Goal: Task Accomplishment & Management: Use online tool/utility

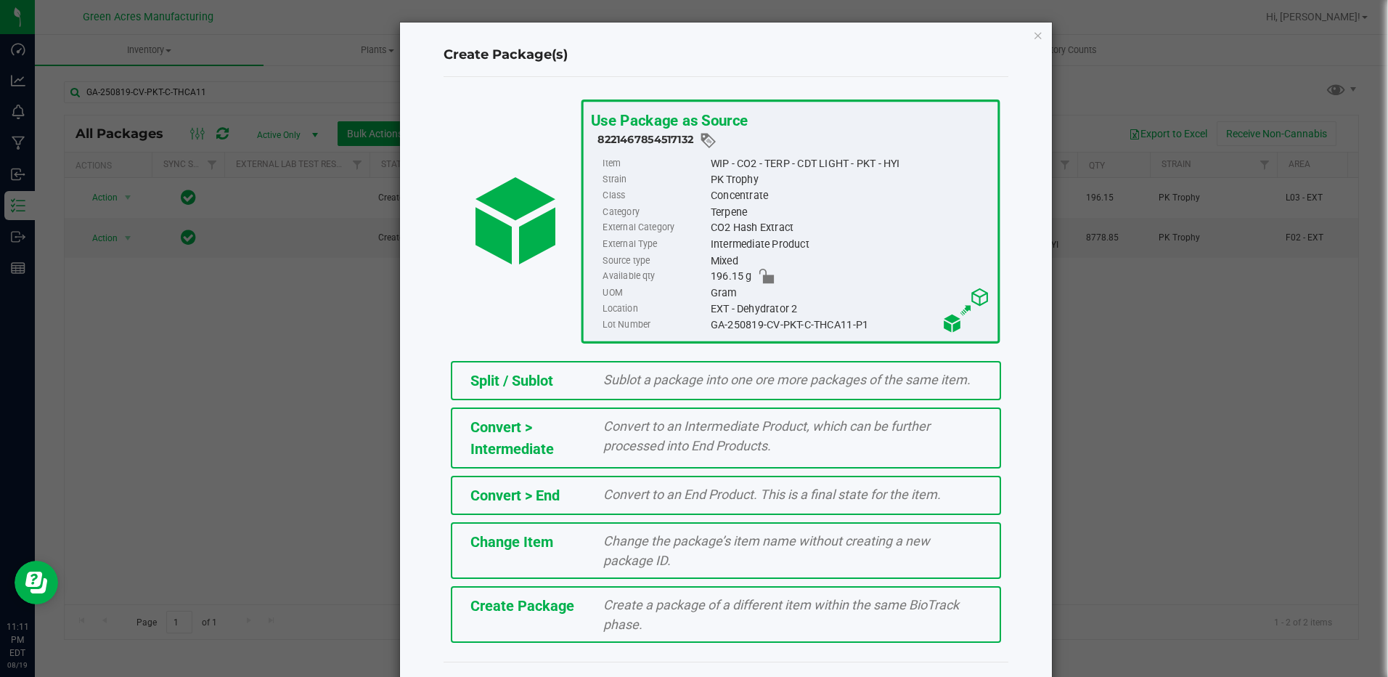
click at [763, 627] on div "Create a package of a different item within the same BioTrack phase." at bounding box center [793, 614] width 400 height 39
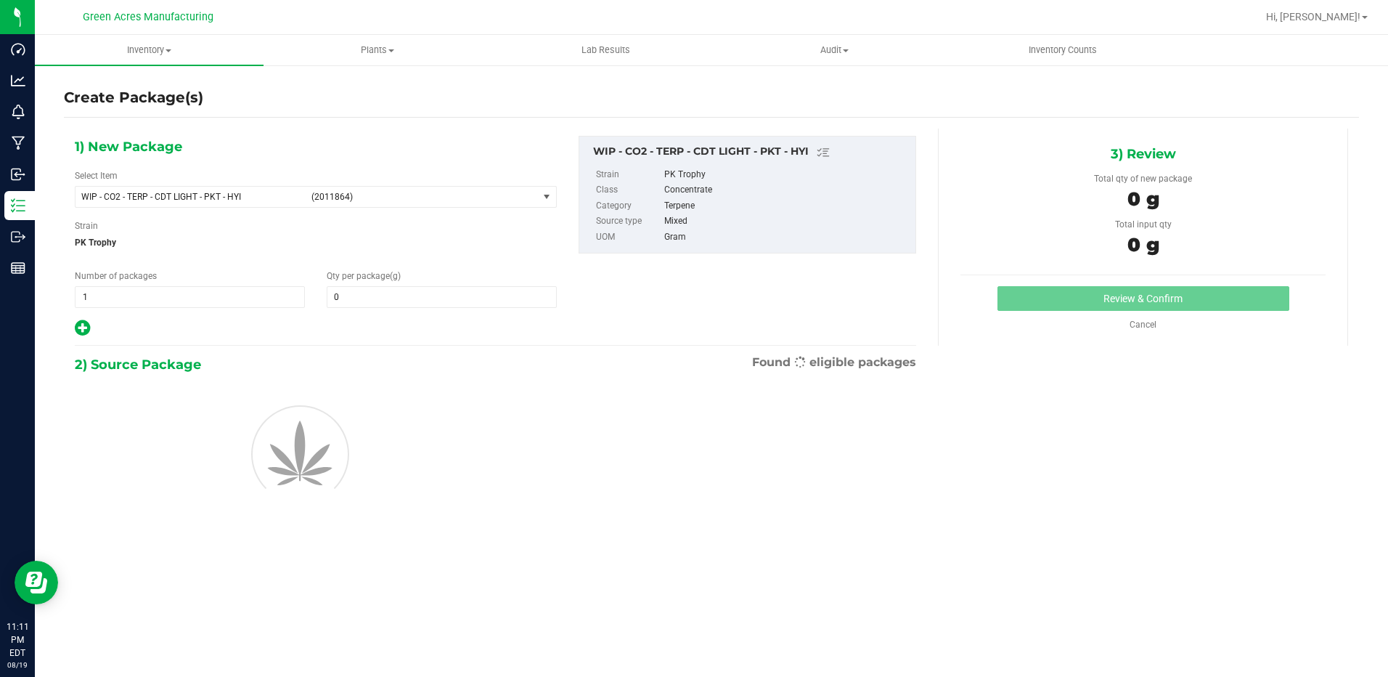
type input "0.0000"
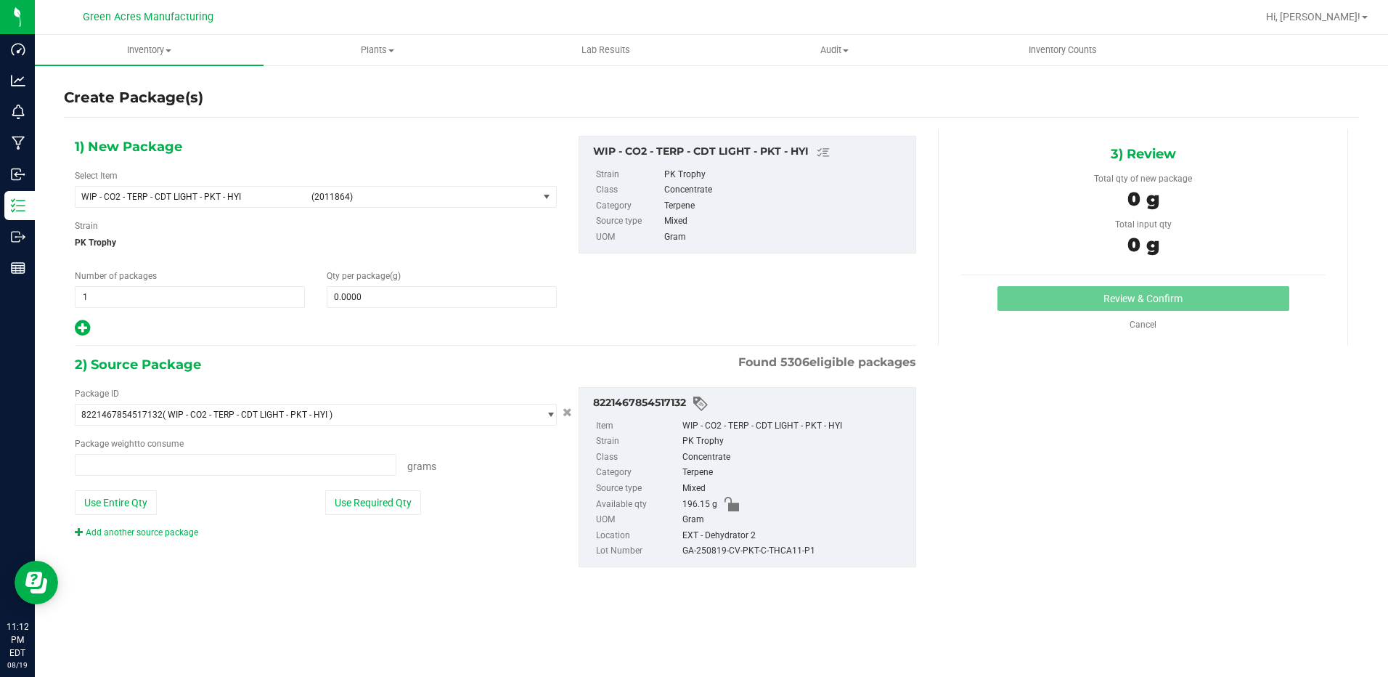
type input "0.0000 g"
click at [505, 201] on span "(2011864)" at bounding box center [422, 197] width 221 height 10
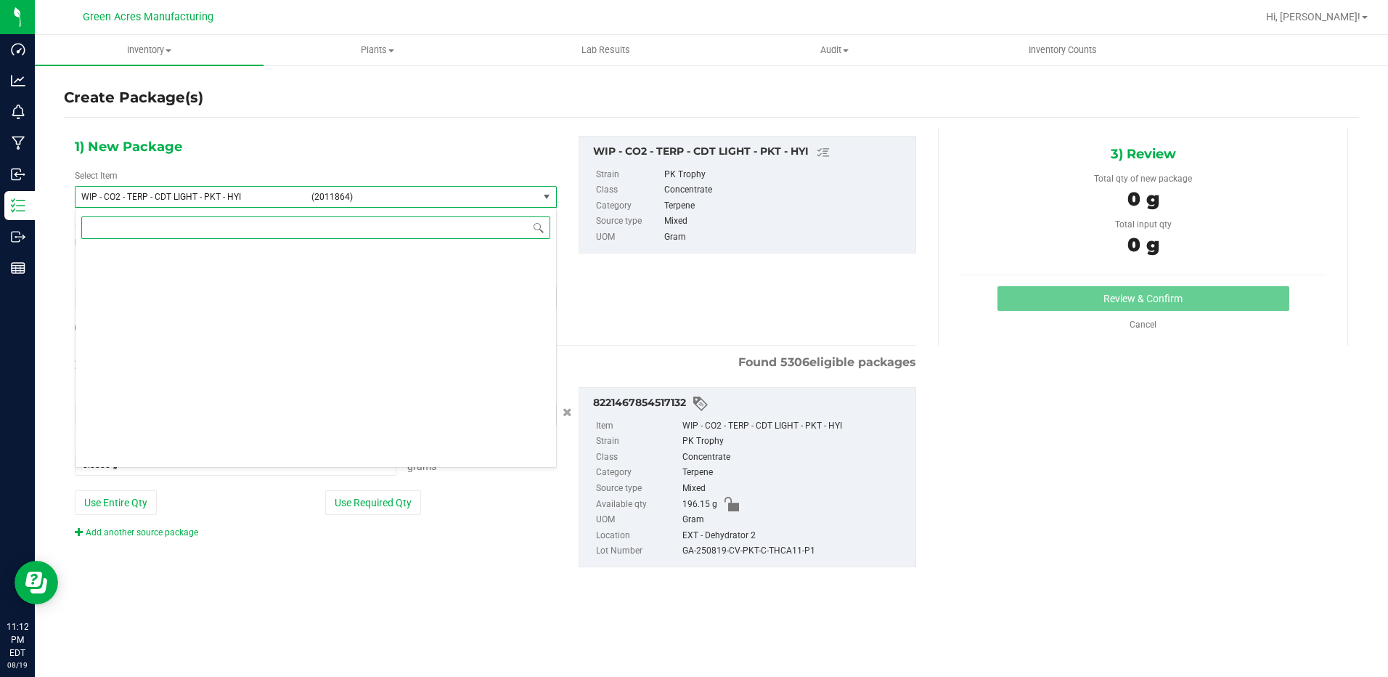
scroll to position [369172, 0]
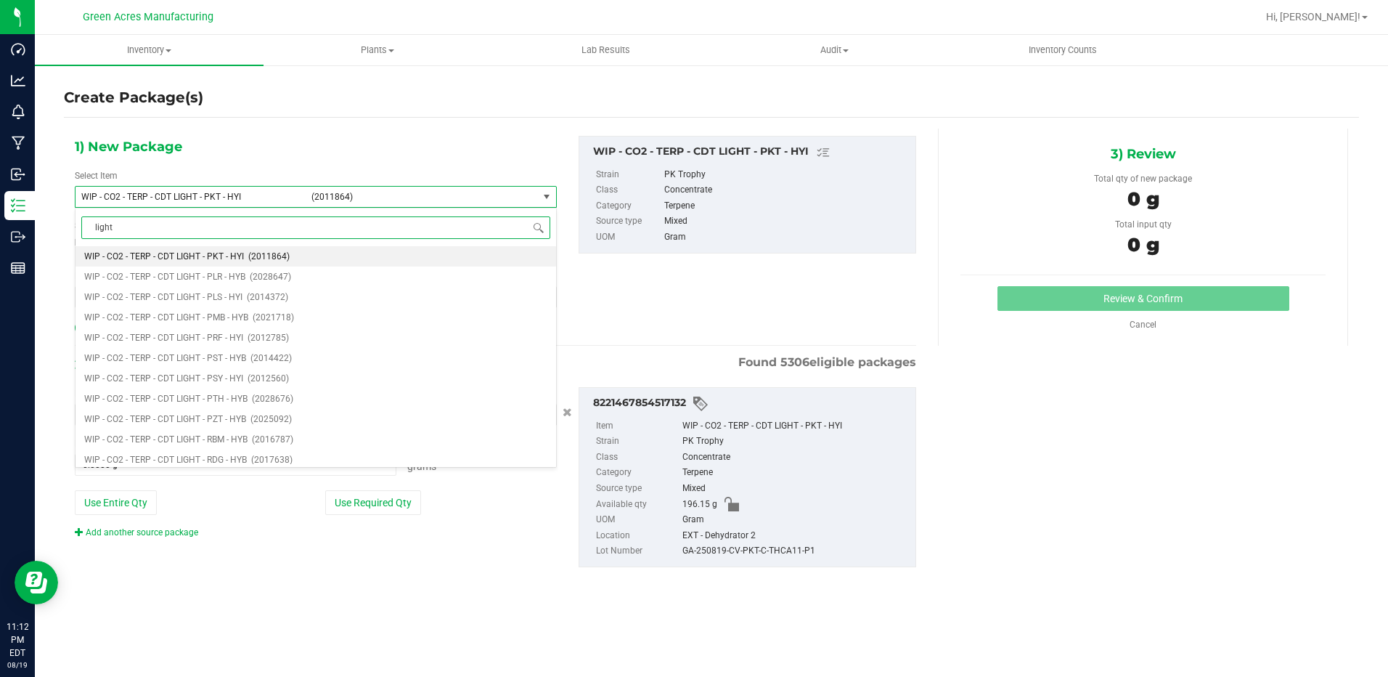
type input "light"
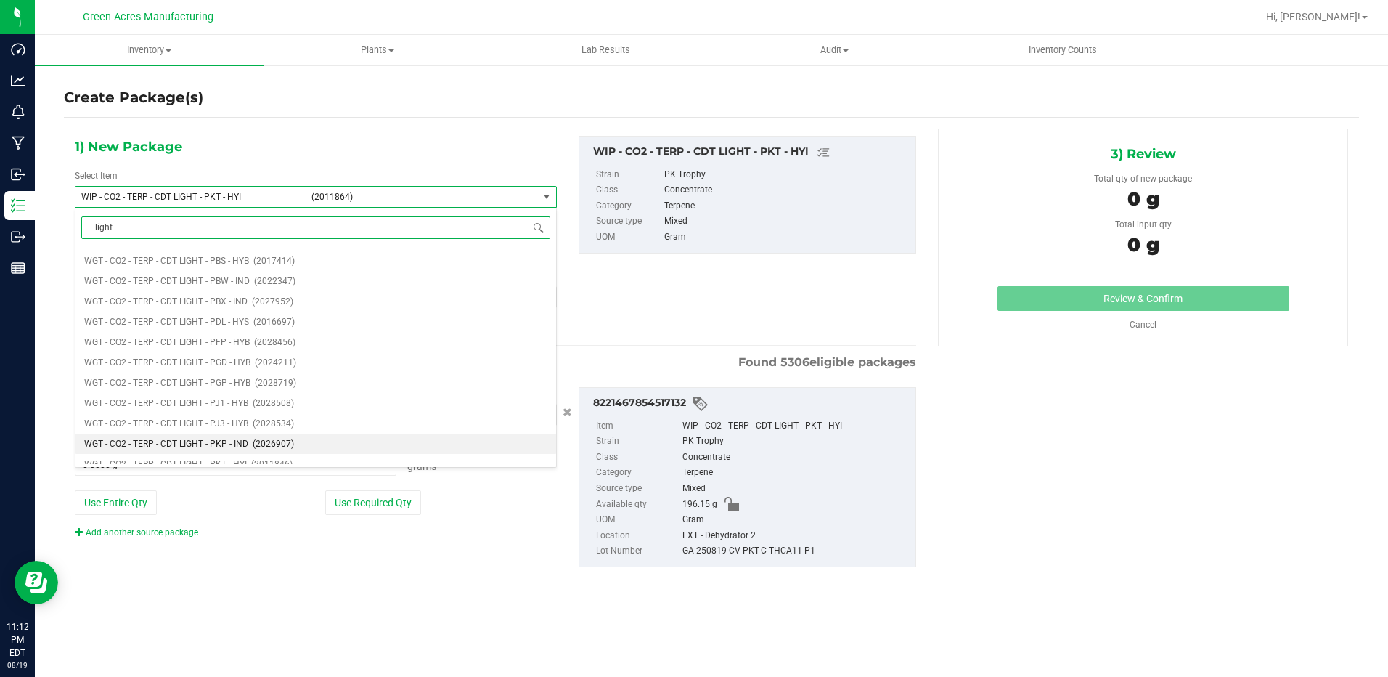
scroll to position [2977, 0]
click at [221, 456] on span "WGT - CO2 - TERP - CDT LIGHT - PKT - HYI" at bounding box center [165, 451] width 163 height 10
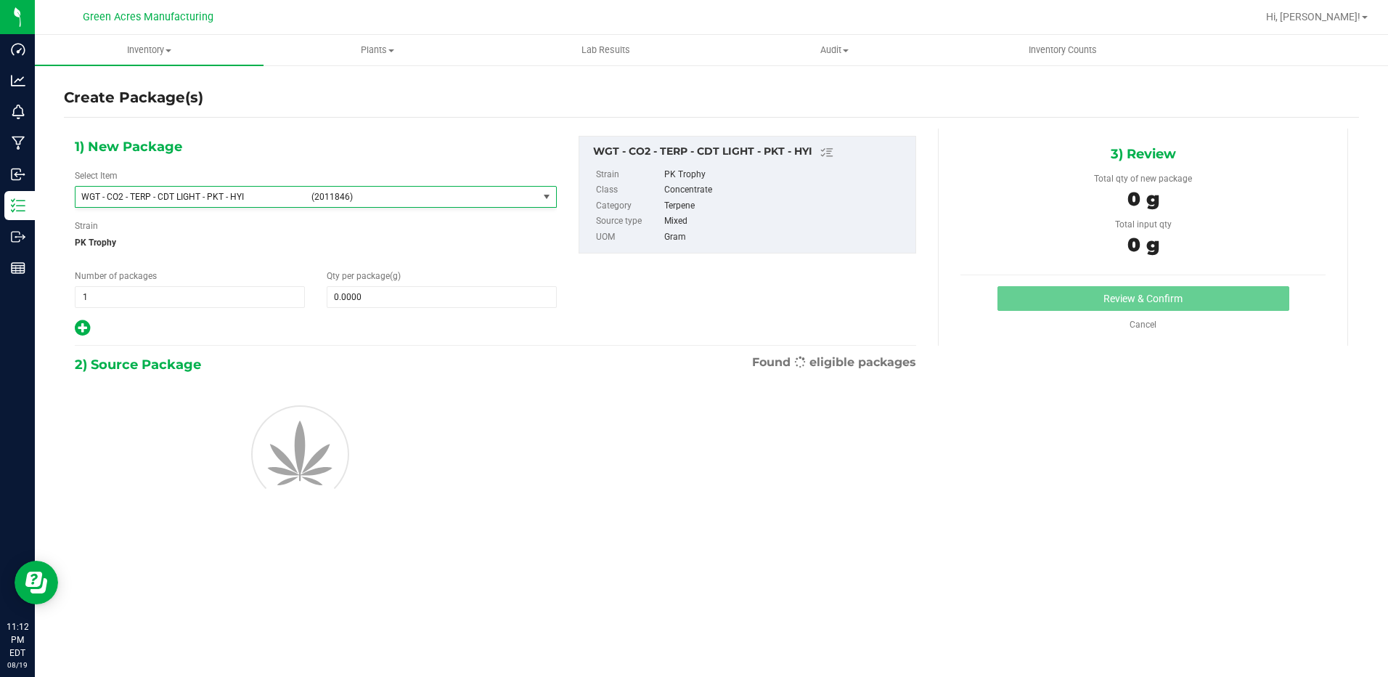
type input "0.0000"
click at [375, 299] on span at bounding box center [442, 297] width 230 height 22
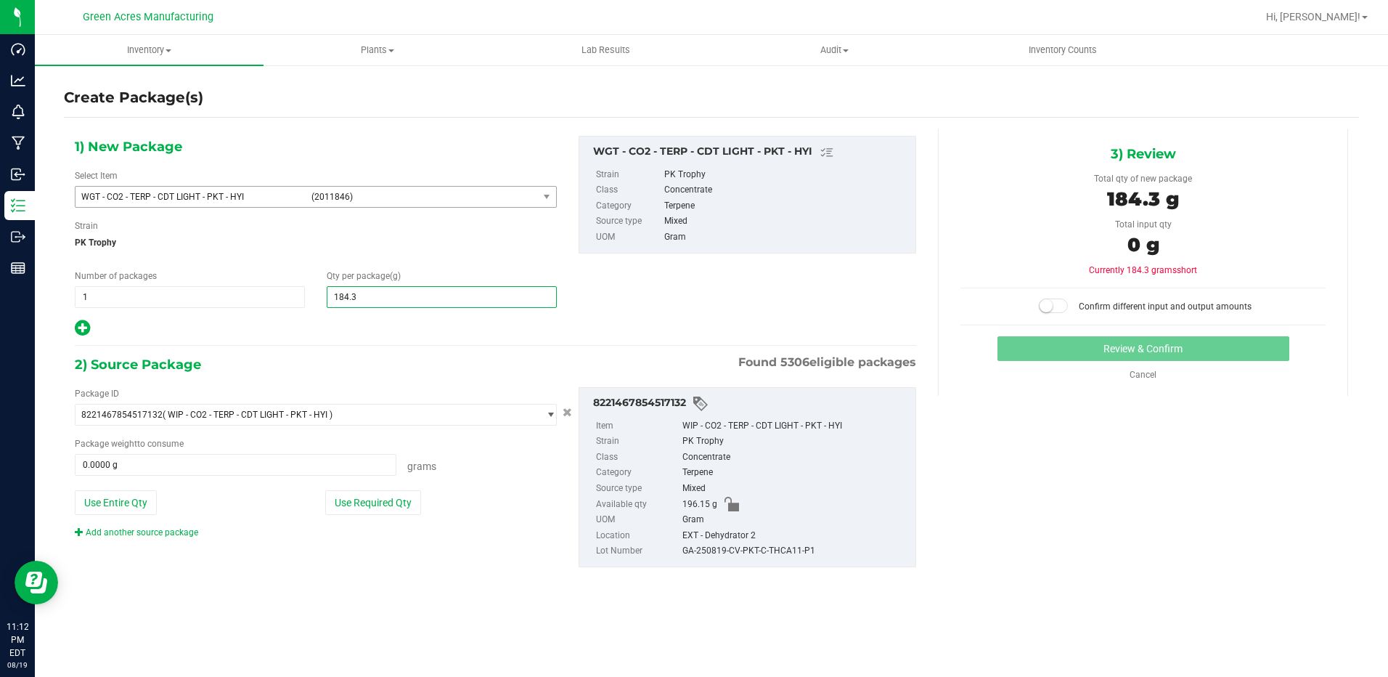
type input "184.36"
type input "184.3600"
click at [92, 510] on button "Use Entire Qty" at bounding box center [116, 502] width 82 height 25
type input "196.1500 g"
click at [1053, 311] on span at bounding box center [1053, 305] width 29 height 15
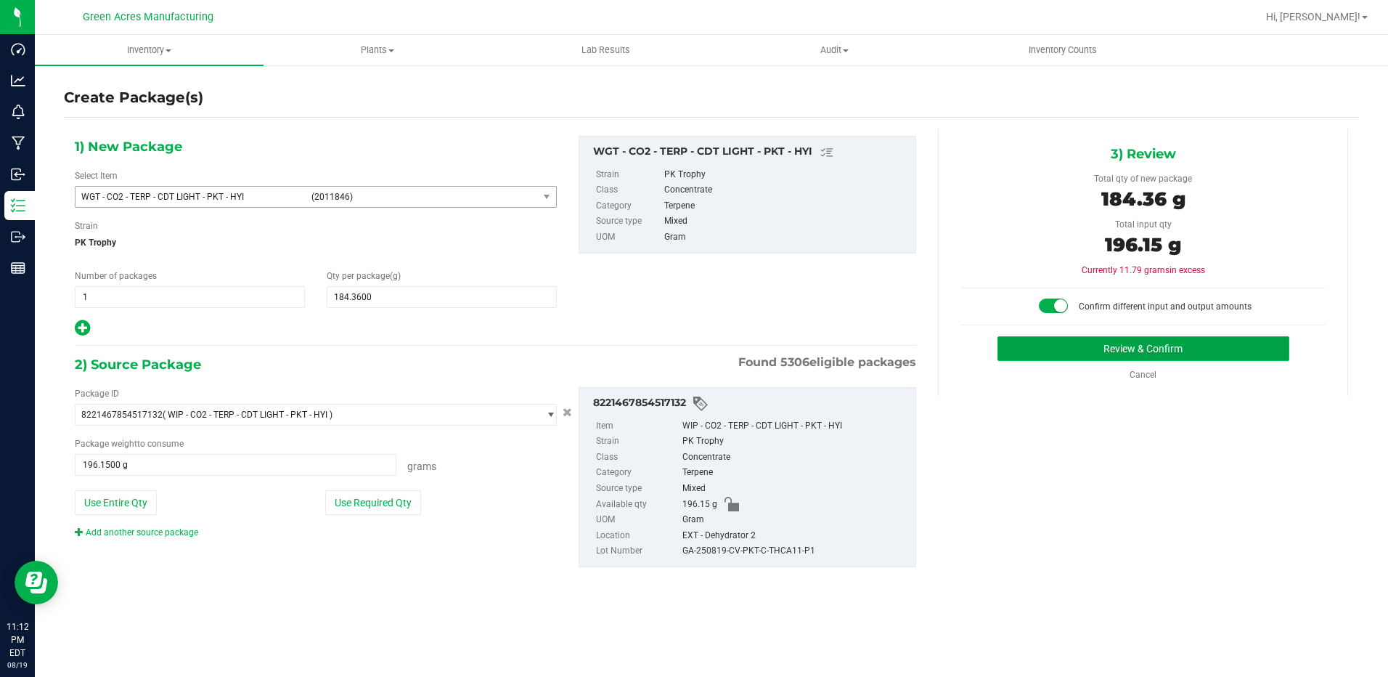
click at [1062, 342] on button "Review & Confirm" at bounding box center [1144, 348] width 292 height 25
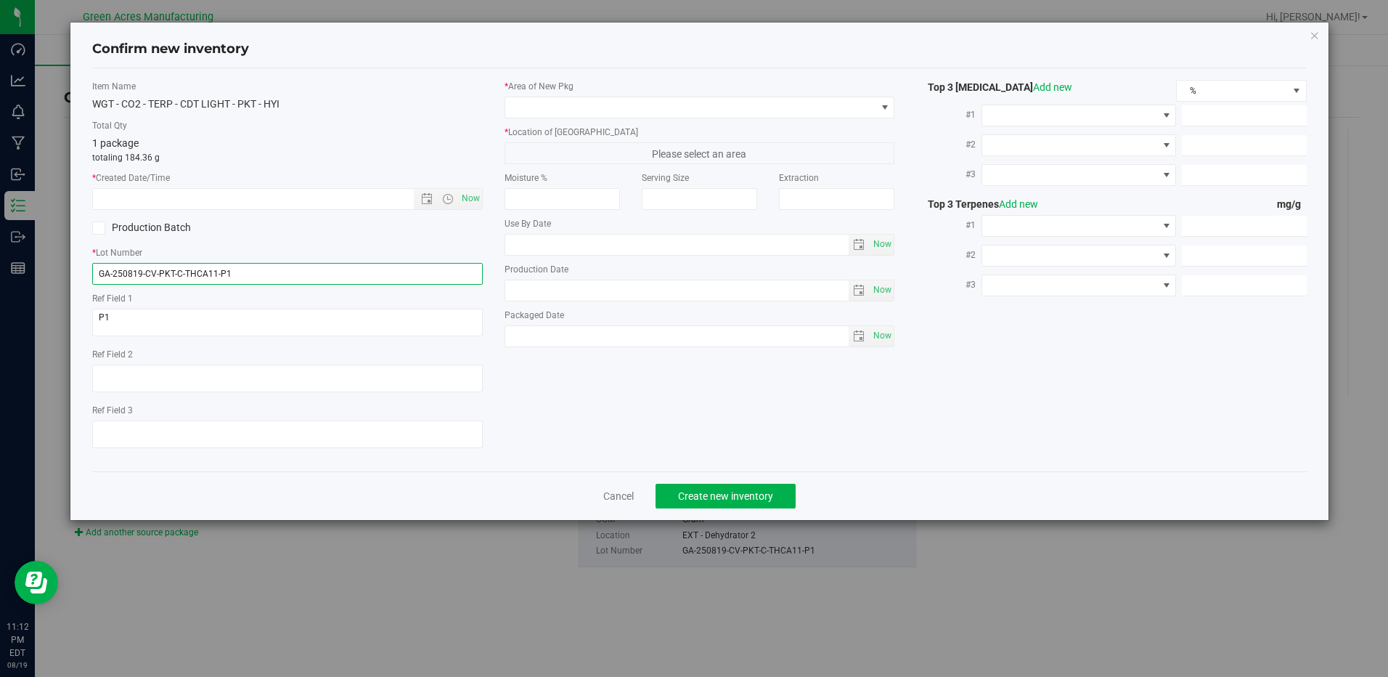
click at [304, 271] on input "GA-250819-CV-PKT-C-THCA11-P1" at bounding box center [287, 274] width 390 height 22
type input "GA-250819-CV-PKT-C-THCA11-P1-AD"
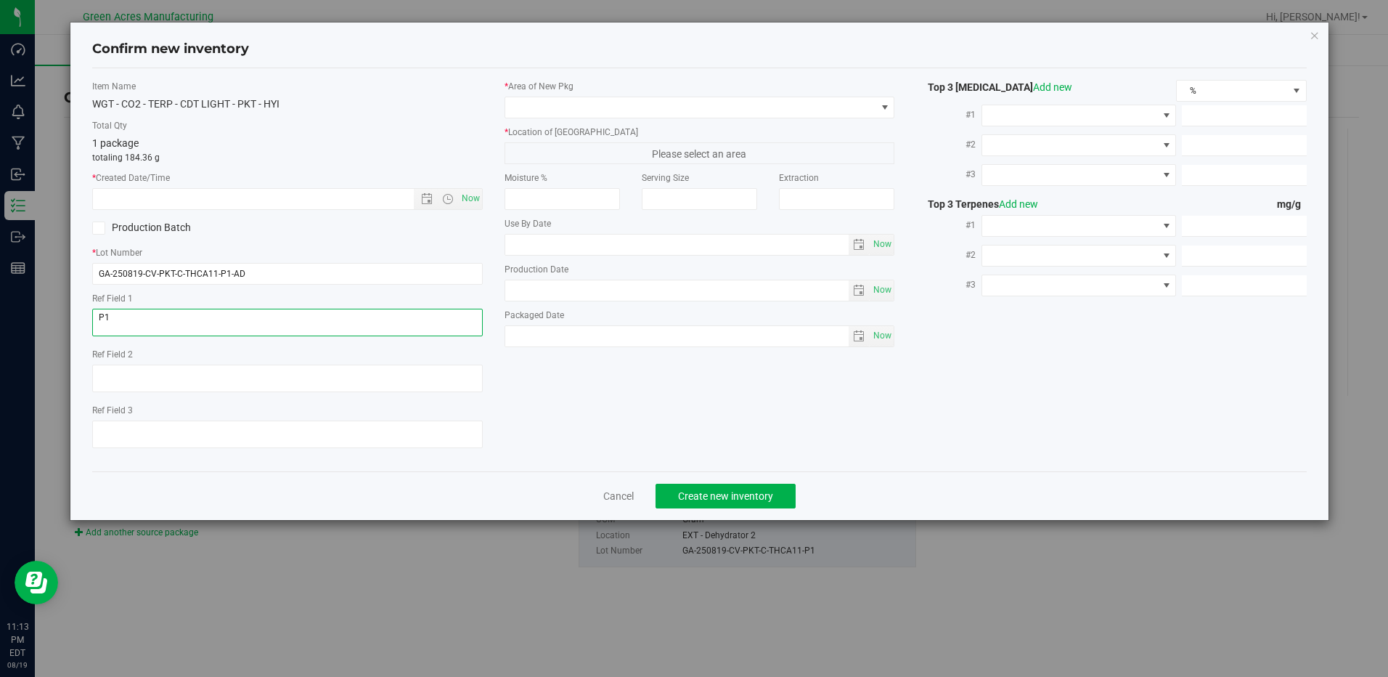
click at [294, 309] on textarea at bounding box center [287, 323] width 390 height 28
type textarea "P1-AD"
click at [466, 192] on span "Now" at bounding box center [470, 198] width 25 height 21
type input "[DATE] 11:13 PM"
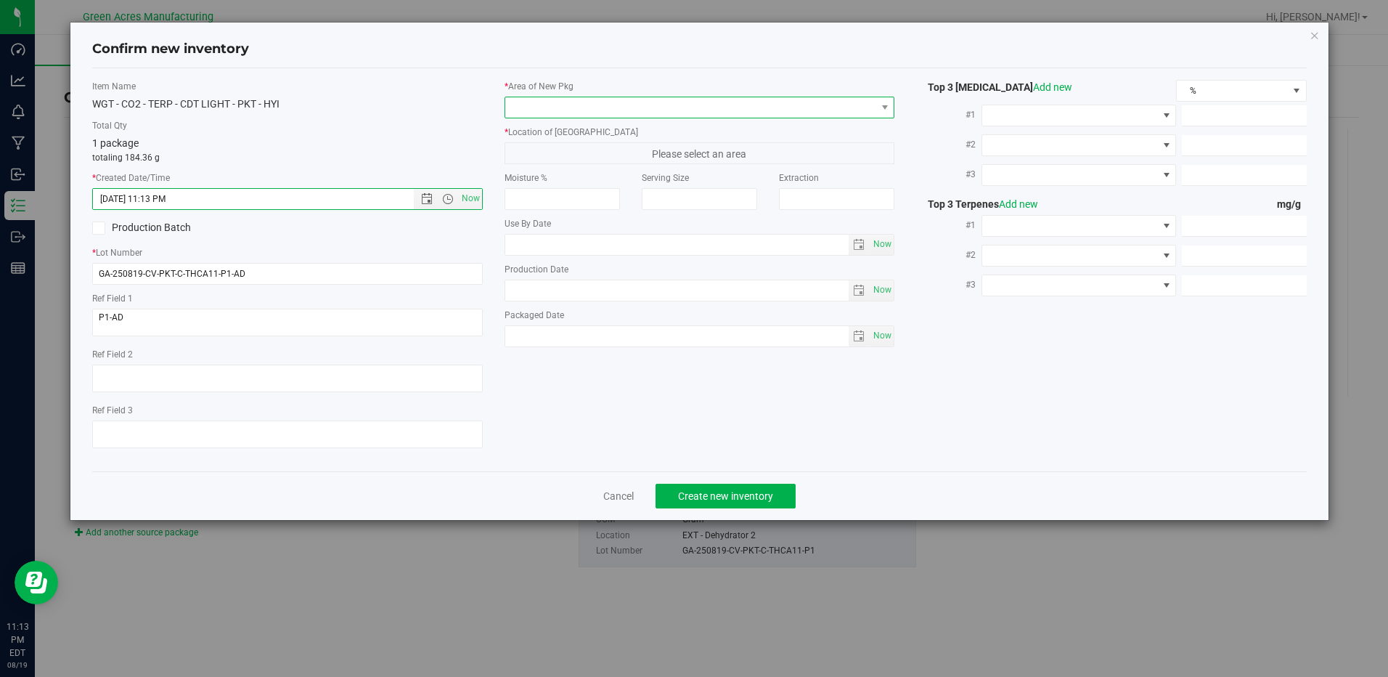
click at [561, 111] on span at bounding box center [690, 107] width 370 height 20
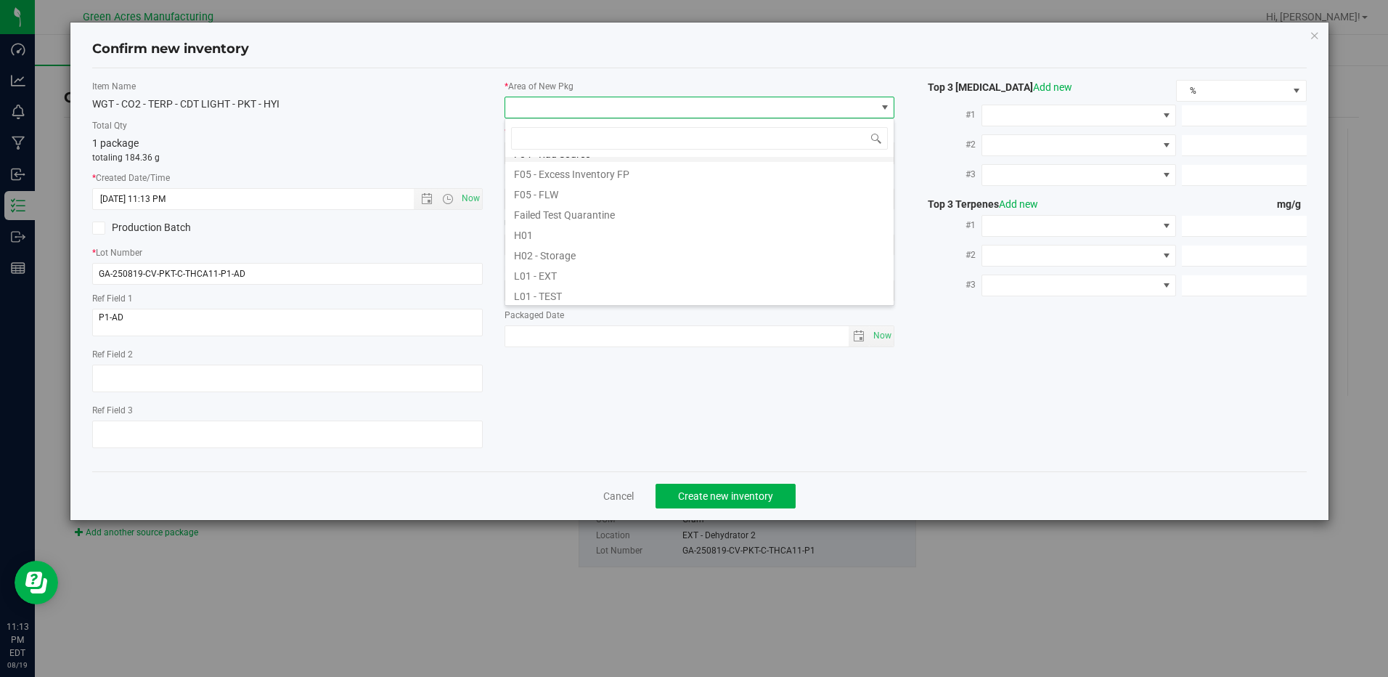
scroll to position [218, 0]
click at [576, 281] on li "L03 - EXT" at bounding box center [699, 274] width 389 height 20
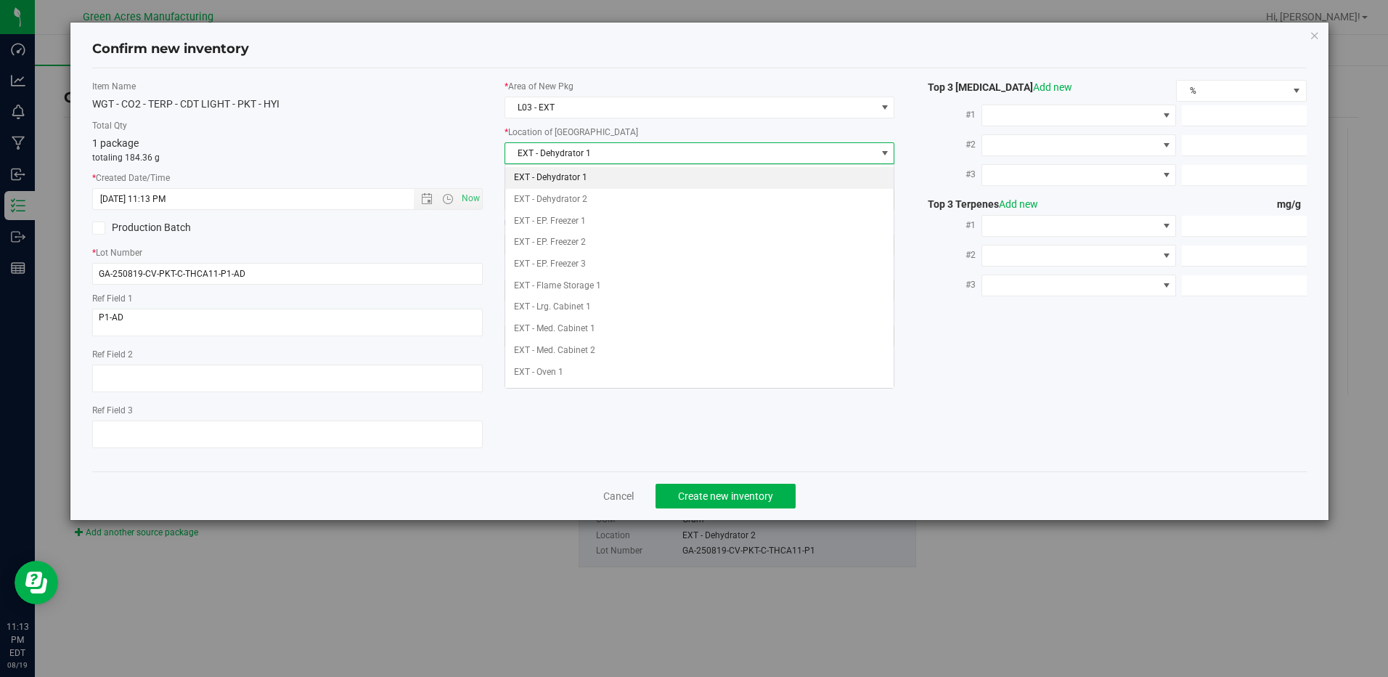
click at [625, 150] on span "EXT - Dehydrator 1" at bounding box center [690, 153] width 370 height 20
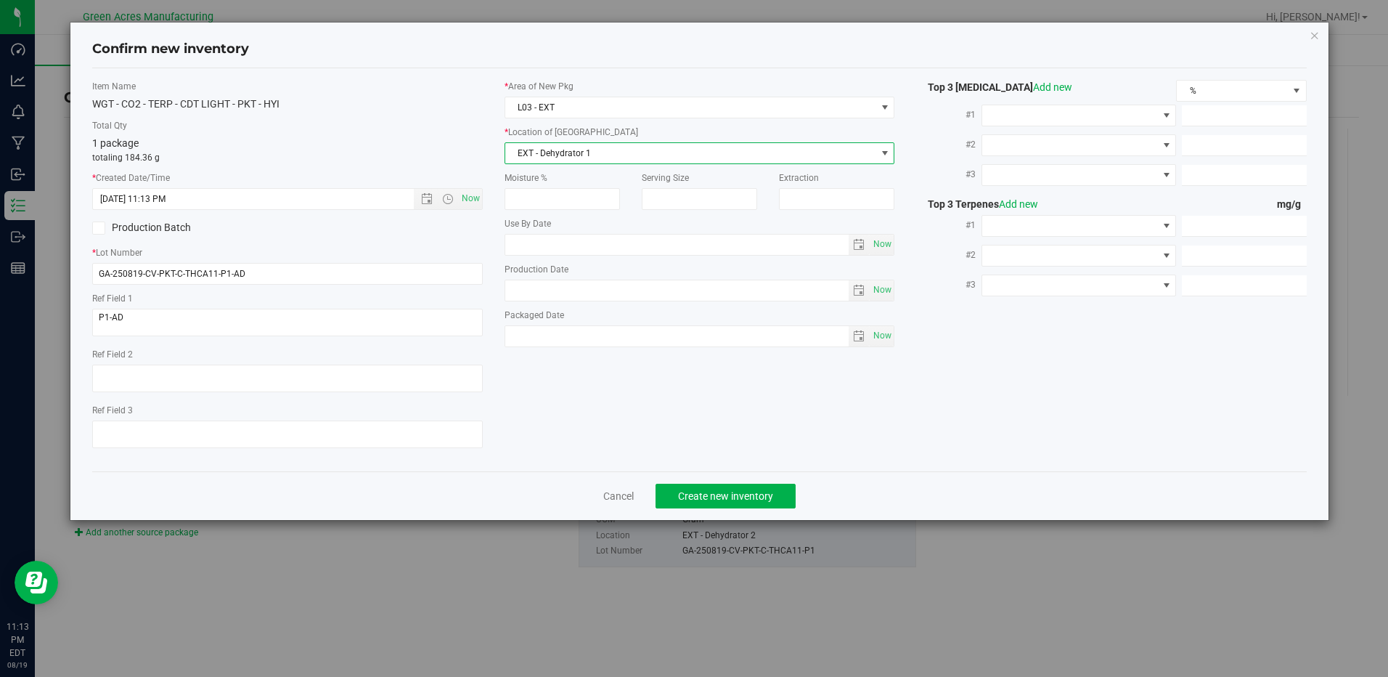
click at [625, 150] on span "EXT - Dehydrator 1" at bounding box center [690, 153] width 370 height 20
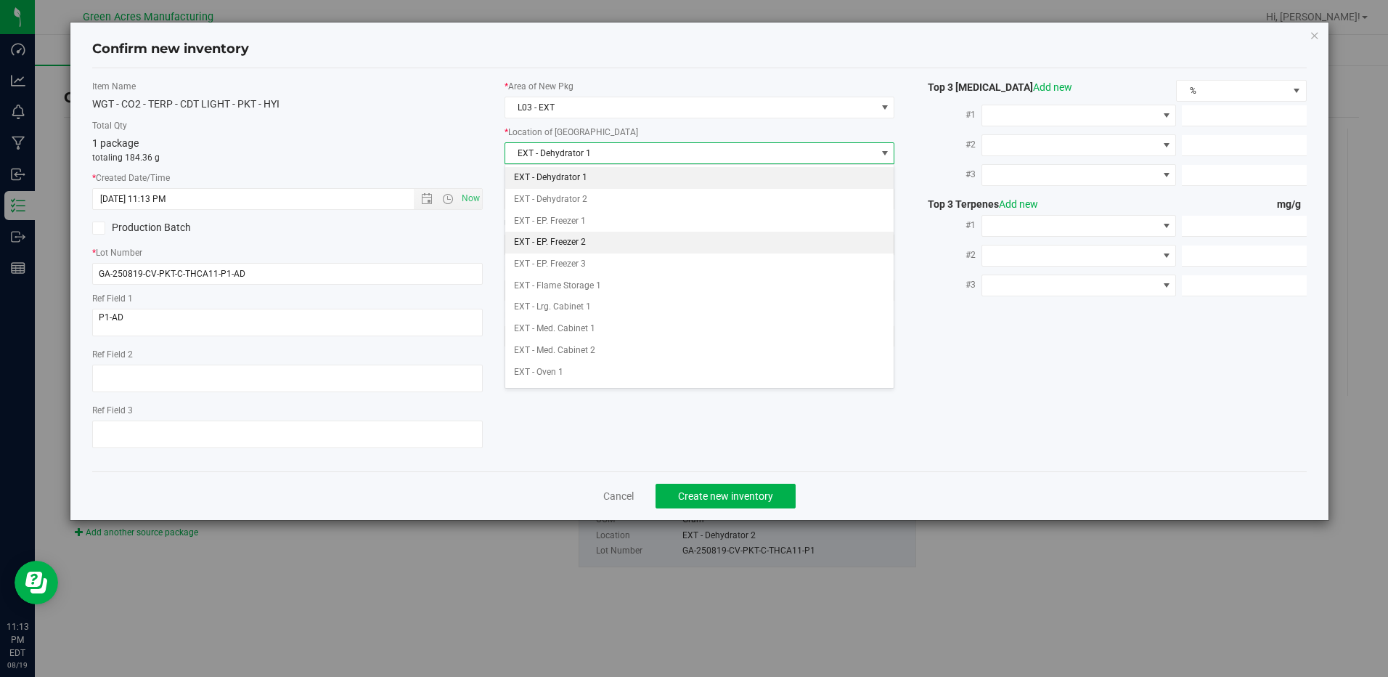
click at [604, 238] on li "EXT - EP. Freezer 2" at bounding box center [699, 243] width 389 height 22
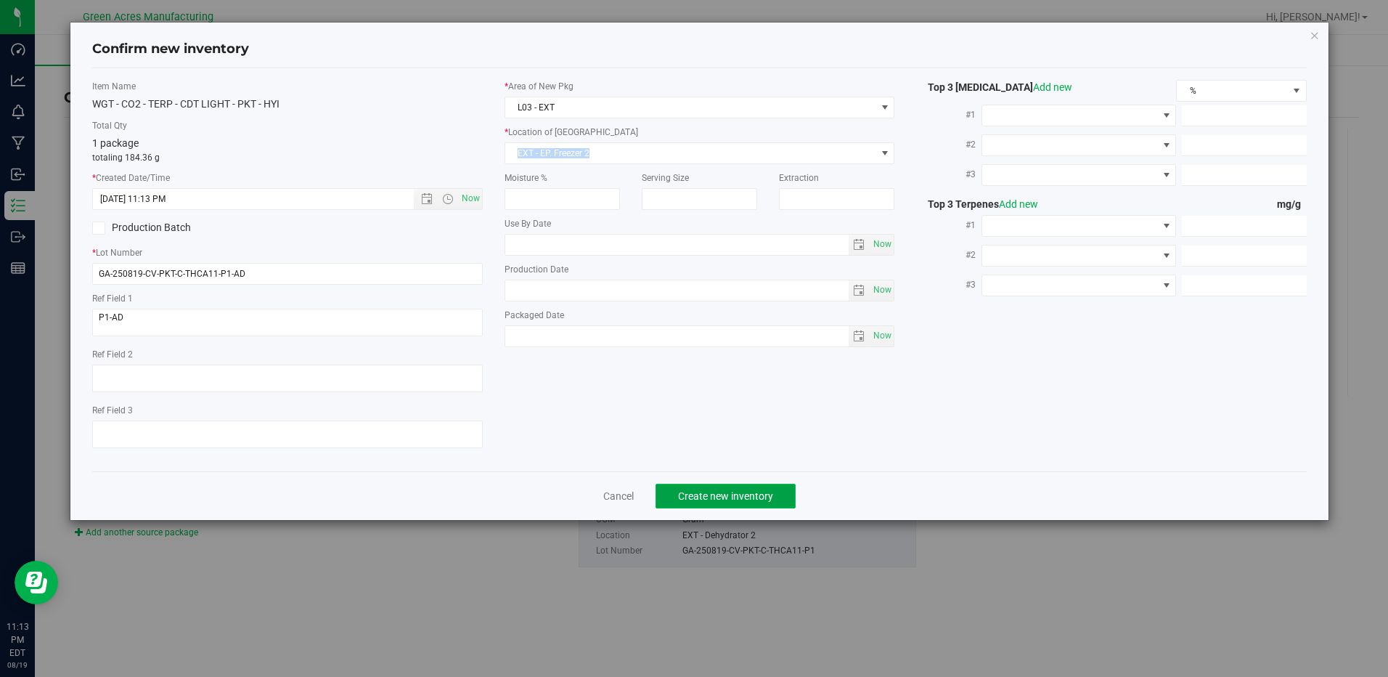
click at [690, 490] on span "Create new inventory" at bounding box center [725, 496] width 95 height 12
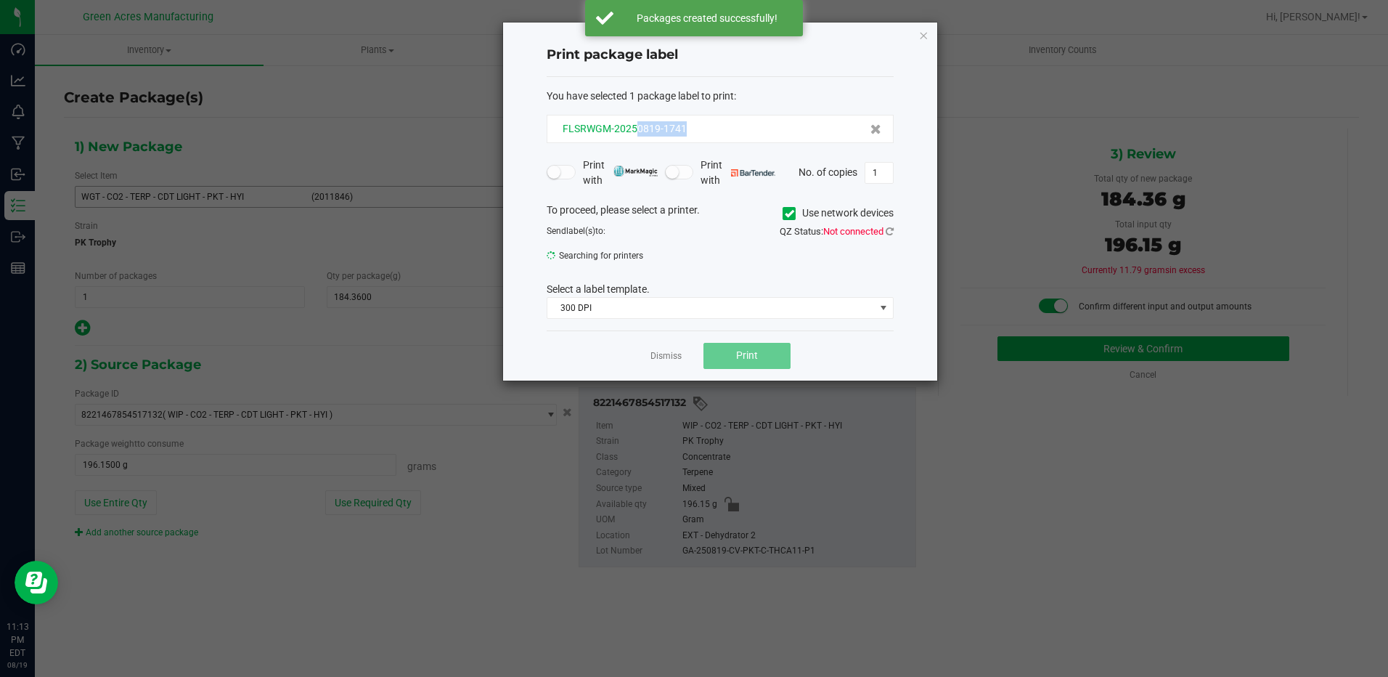
drag, startPoint x: 694, startPoint y: 133, endPoint x: 638, endPoint y: 128, distance: 56.1
click at [638, 128] on div "FLSRWGM-20250819-1741" at bounding box center [720, 128] width 322 height 15
copy span "0819-1741"
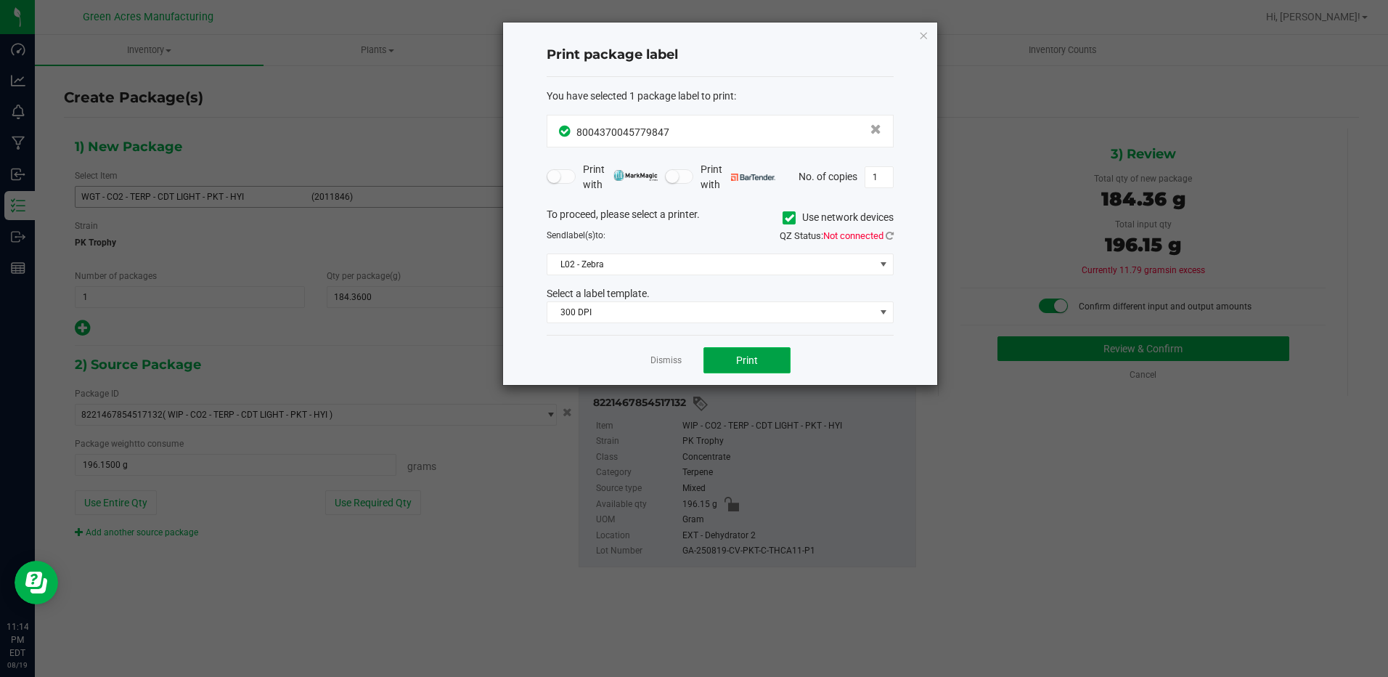
click at [776, 360] on button "Print" at bounding box center [747, 360] width 87 height 26
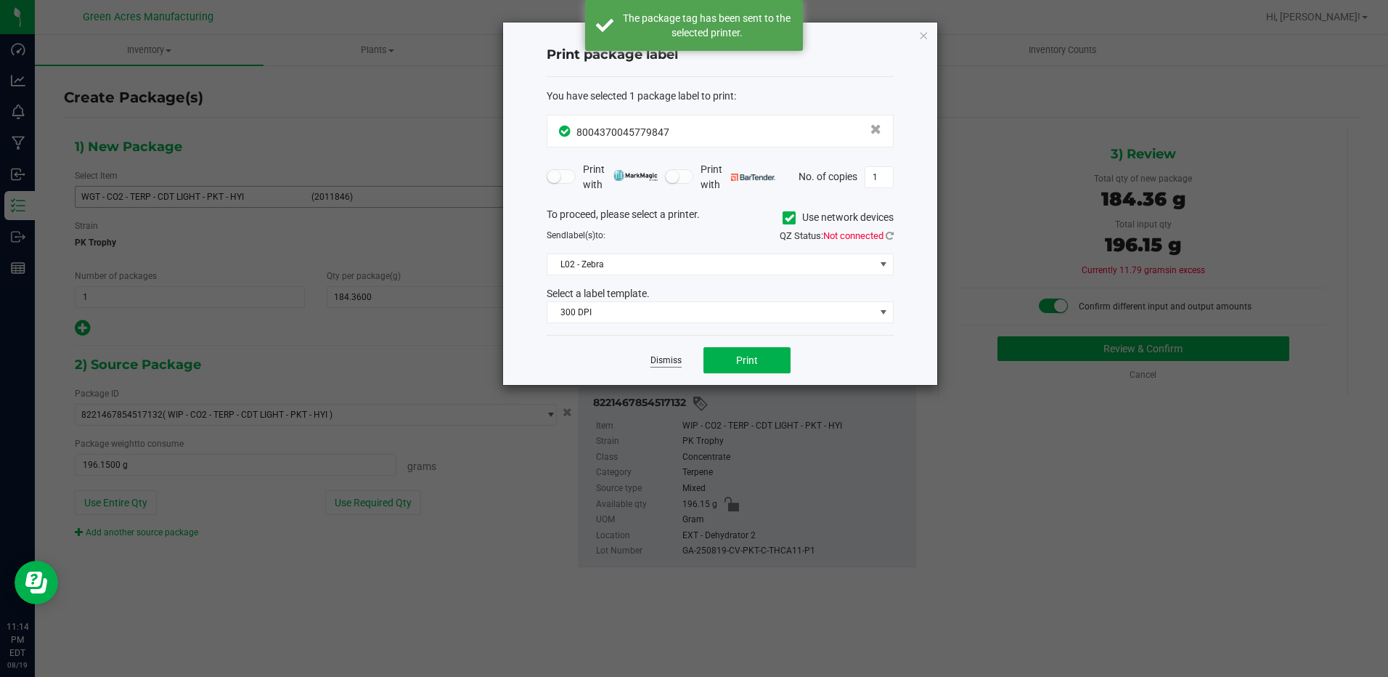
click at [680, 360] on link "Dismiss" at bounding box center [666, 360] width 31 height 12
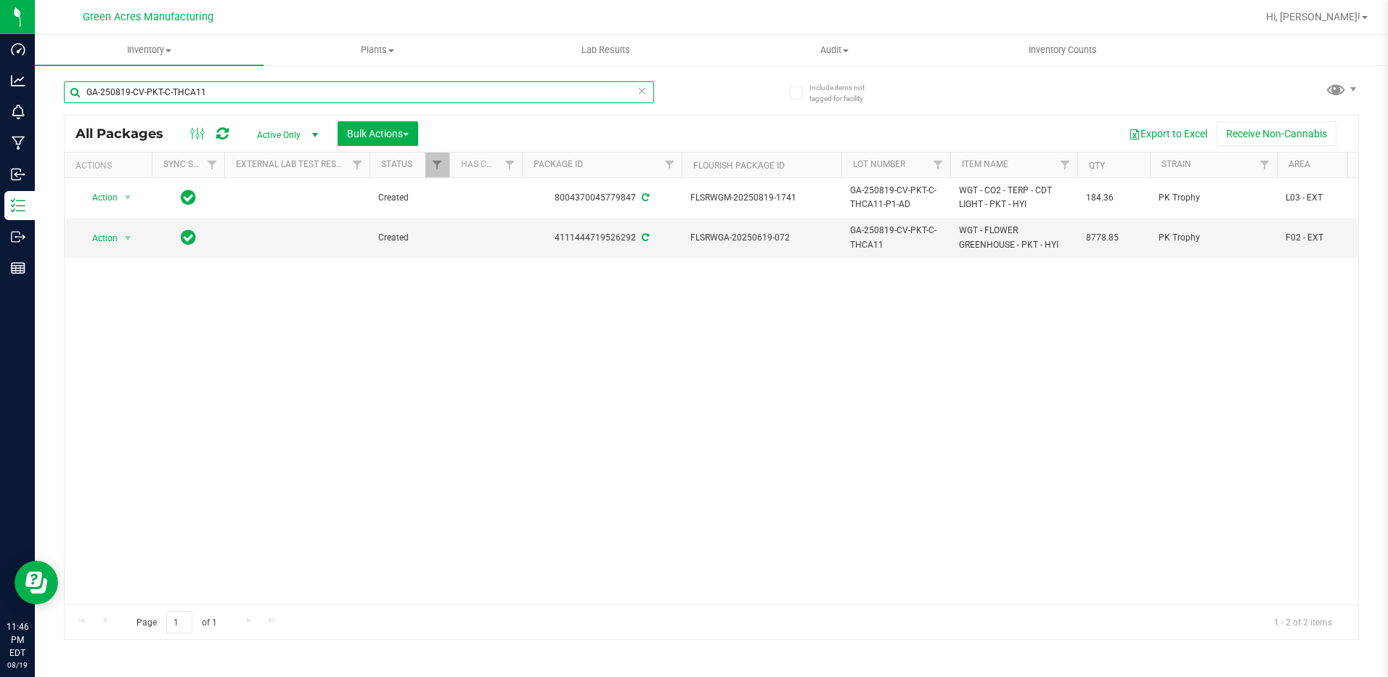
click at [258, 95] on input "GA-250819-CV-PKT-C-THCA11" at bounding box center [359, 92] width 590 height 22
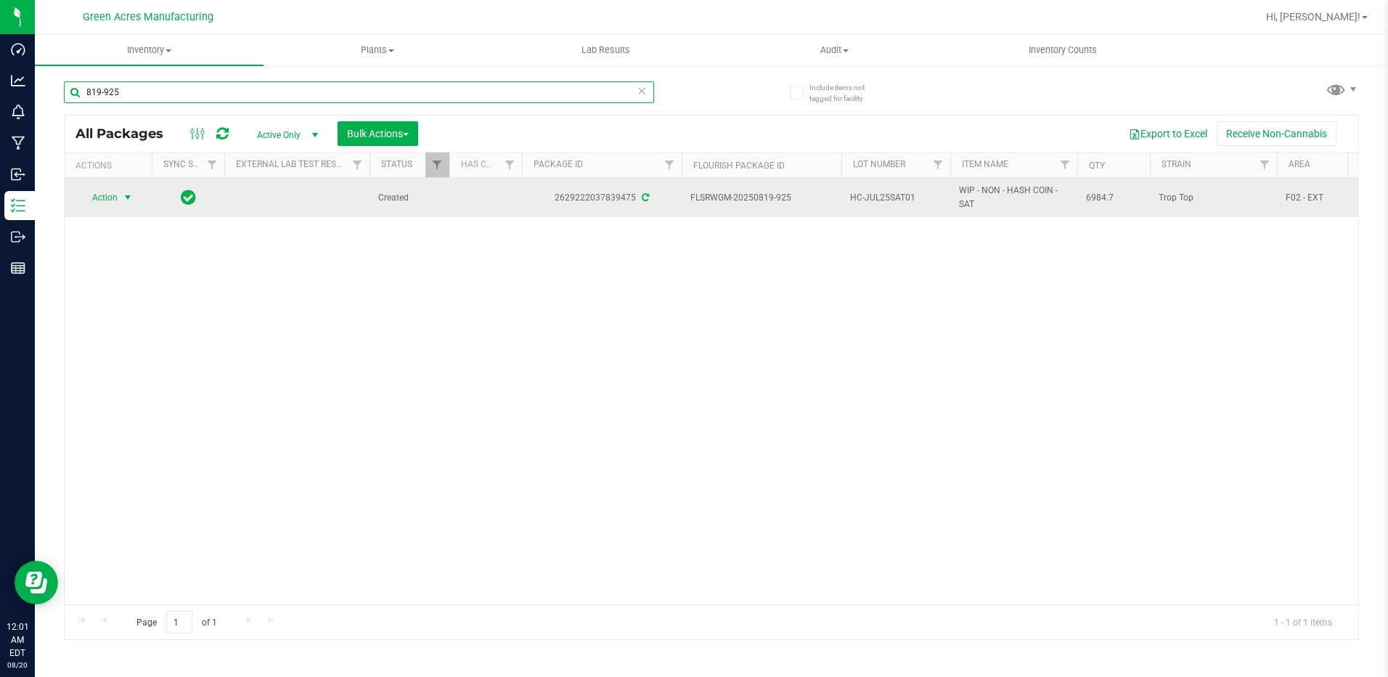
type input "819-925"
click at [118, 199] on span "Action" at bounding box center [98, 197] width 39 height 20
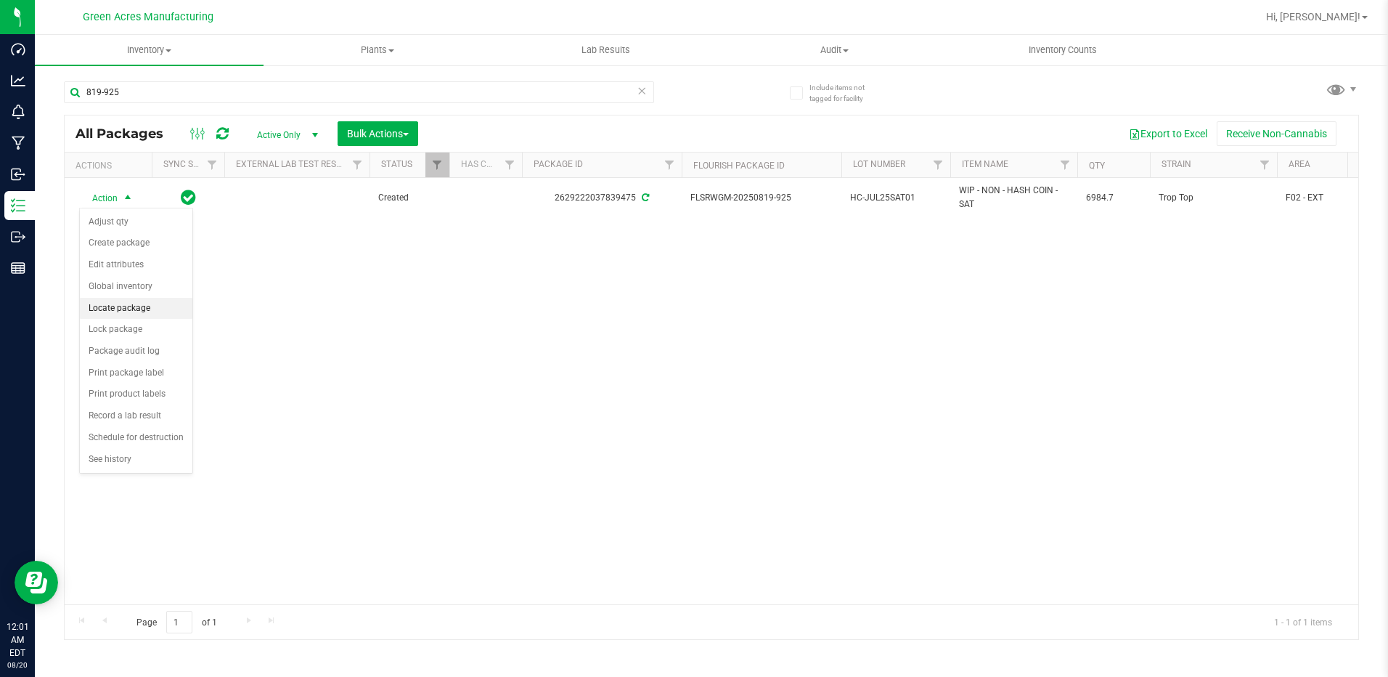
click at [120, 314] on li "Locate package" at bounding box center [136, 309] width 113 height 22
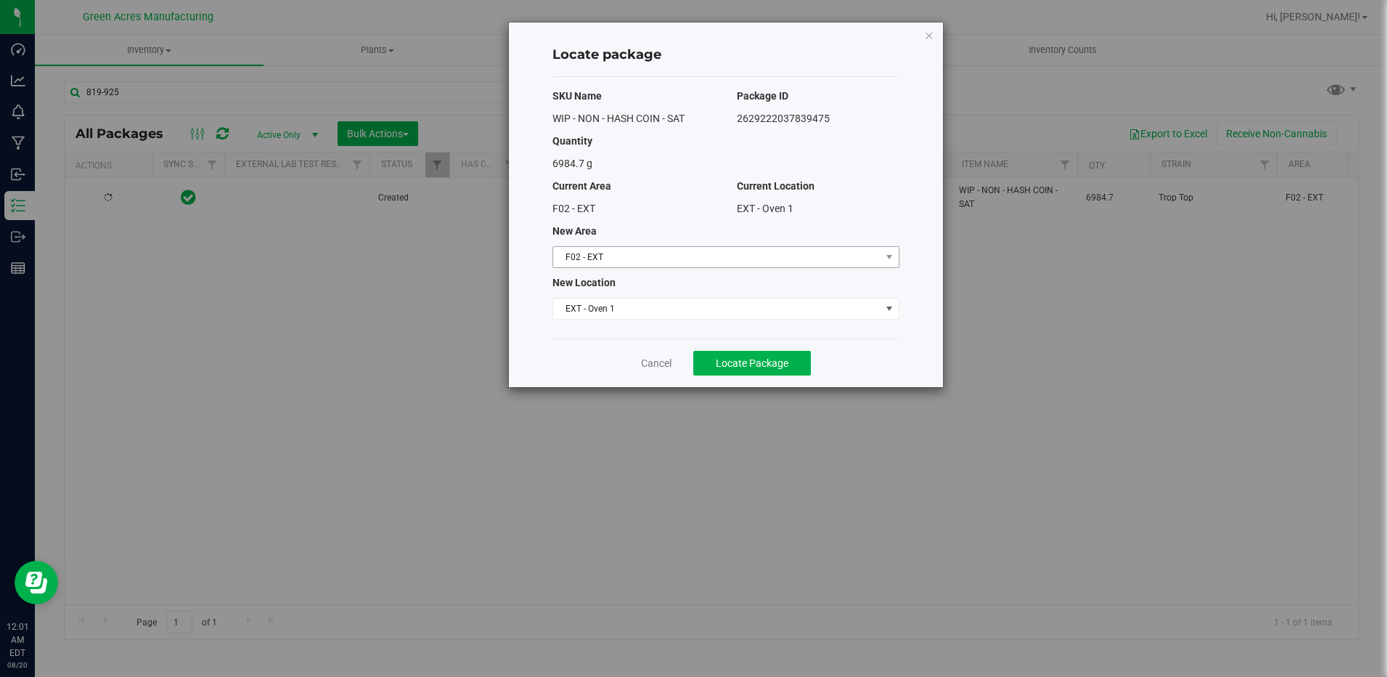
click at [622, 267] on span "F02 - EXT" at bounding box center [726, 257] width 347 height 22
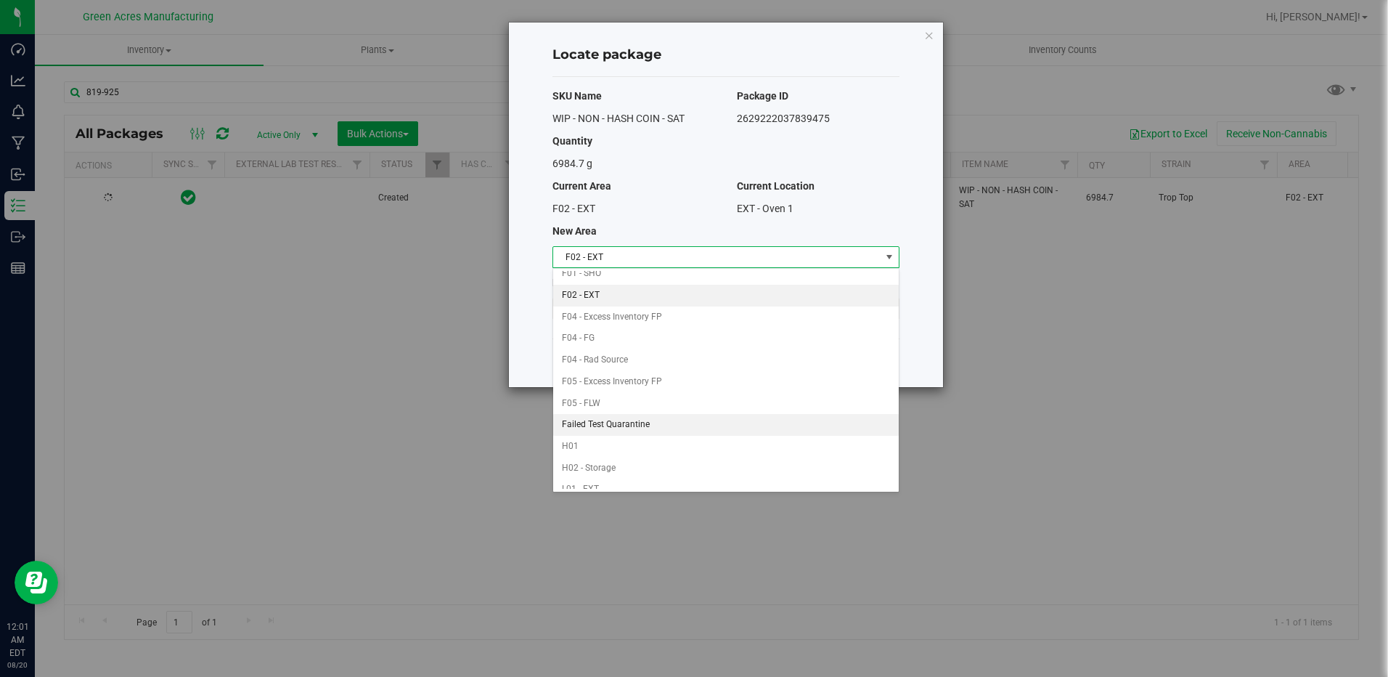
scroll to position [145, 0]
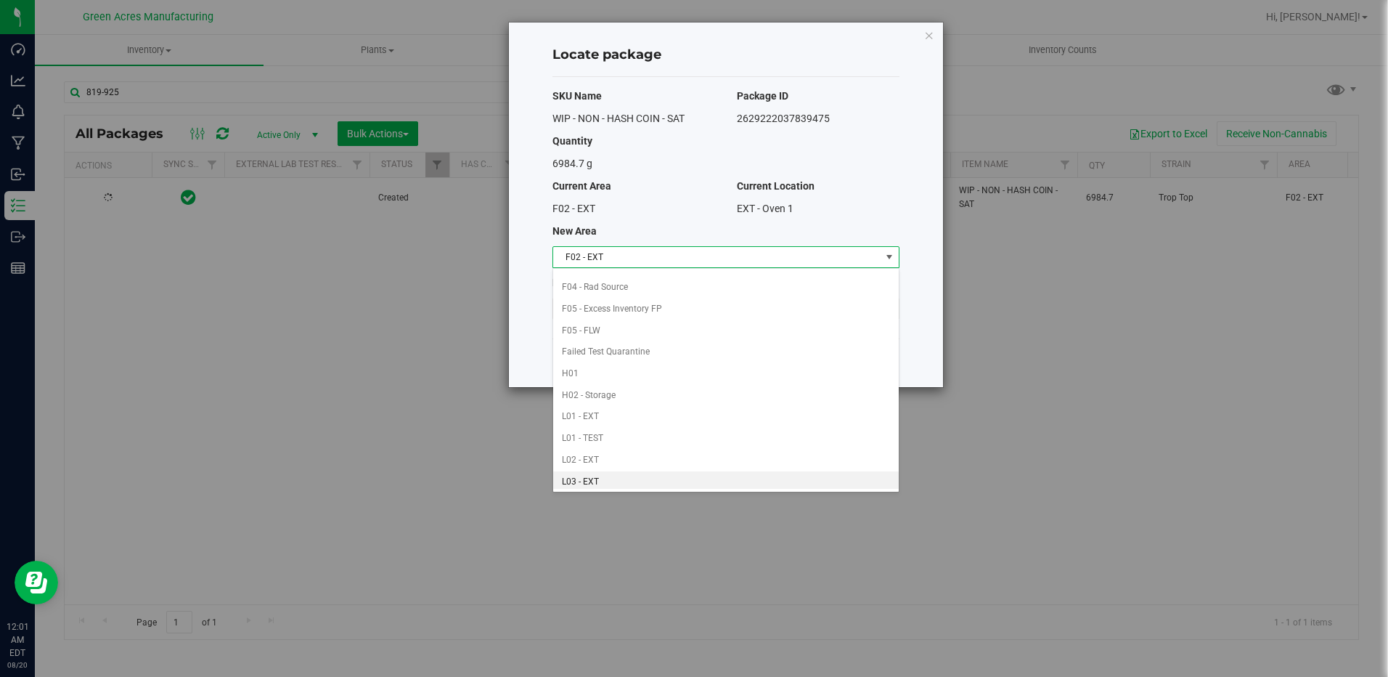
click at [590, 471] on li "L03 - EXT" at bounding box center [726, 482] width 346 height 22
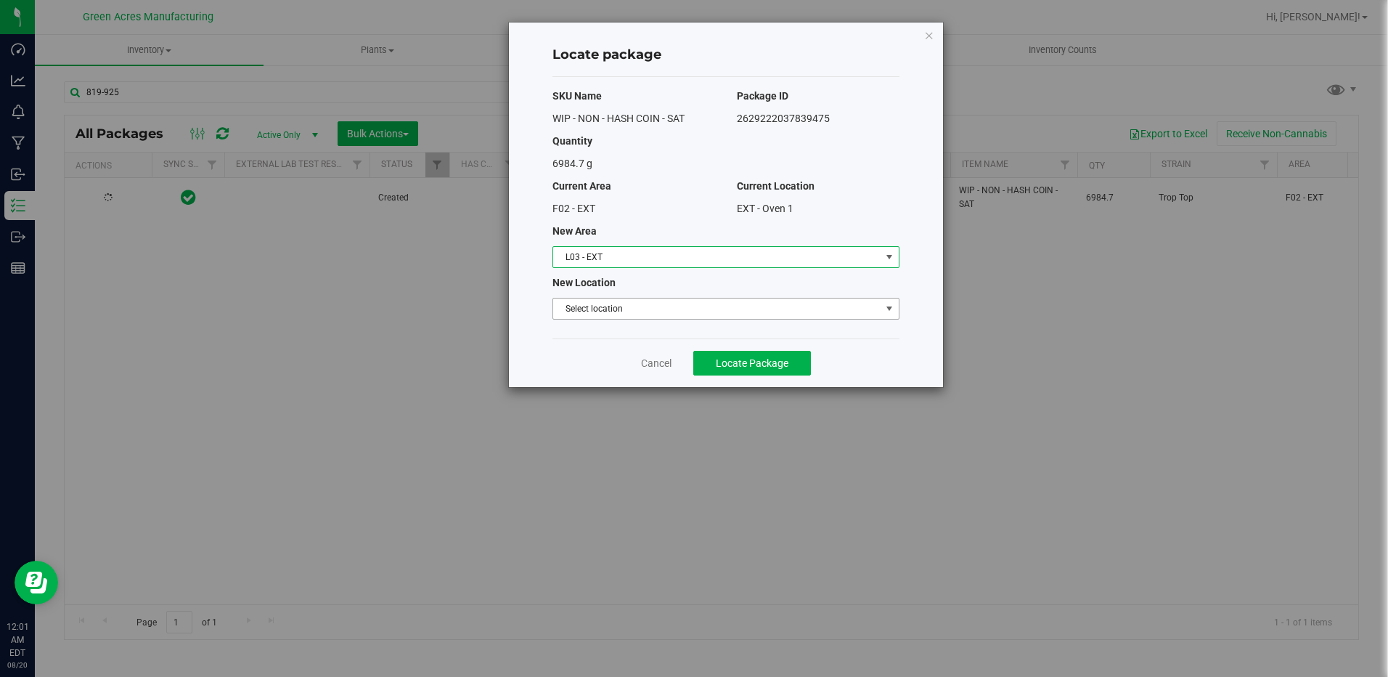
click at [672, 300] on span "Select location" at bounding box center [717, 308] width 328 height 20
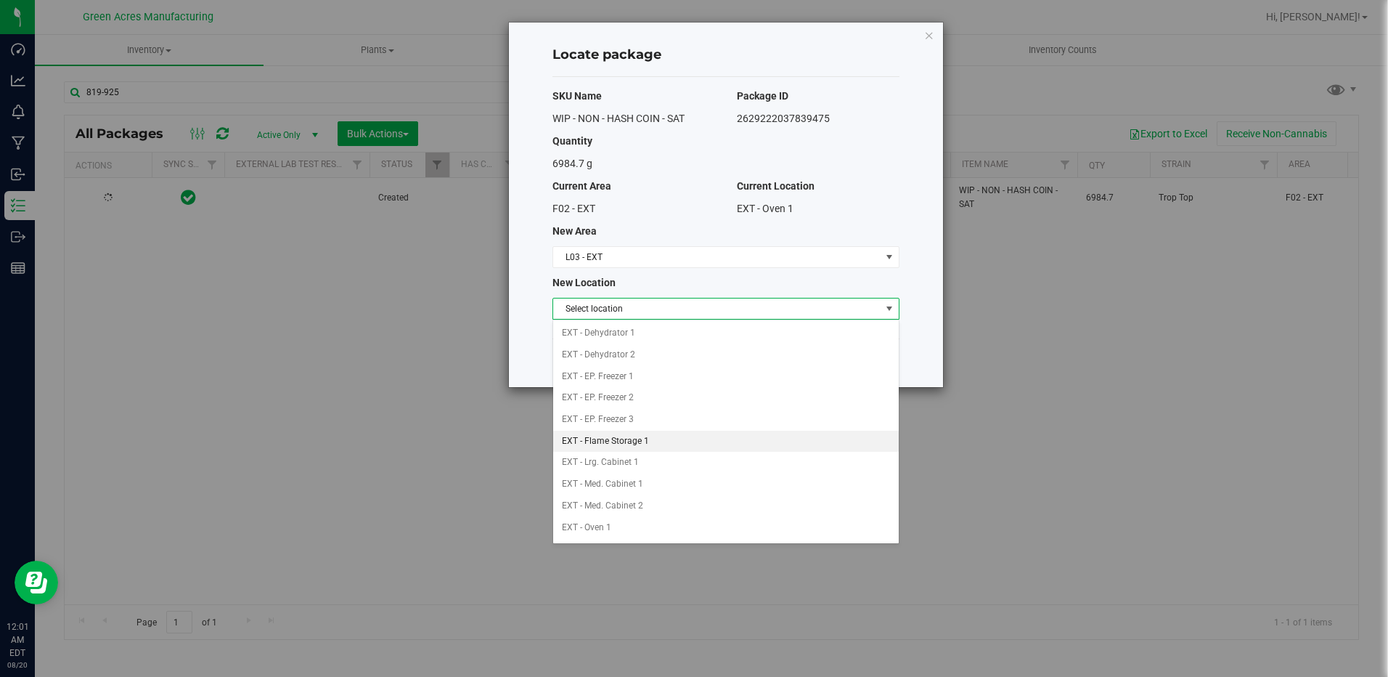
click at [613, 444] on li "EXT - Flame Storage 1" at bounding box center [726, 442] width 346 height 22
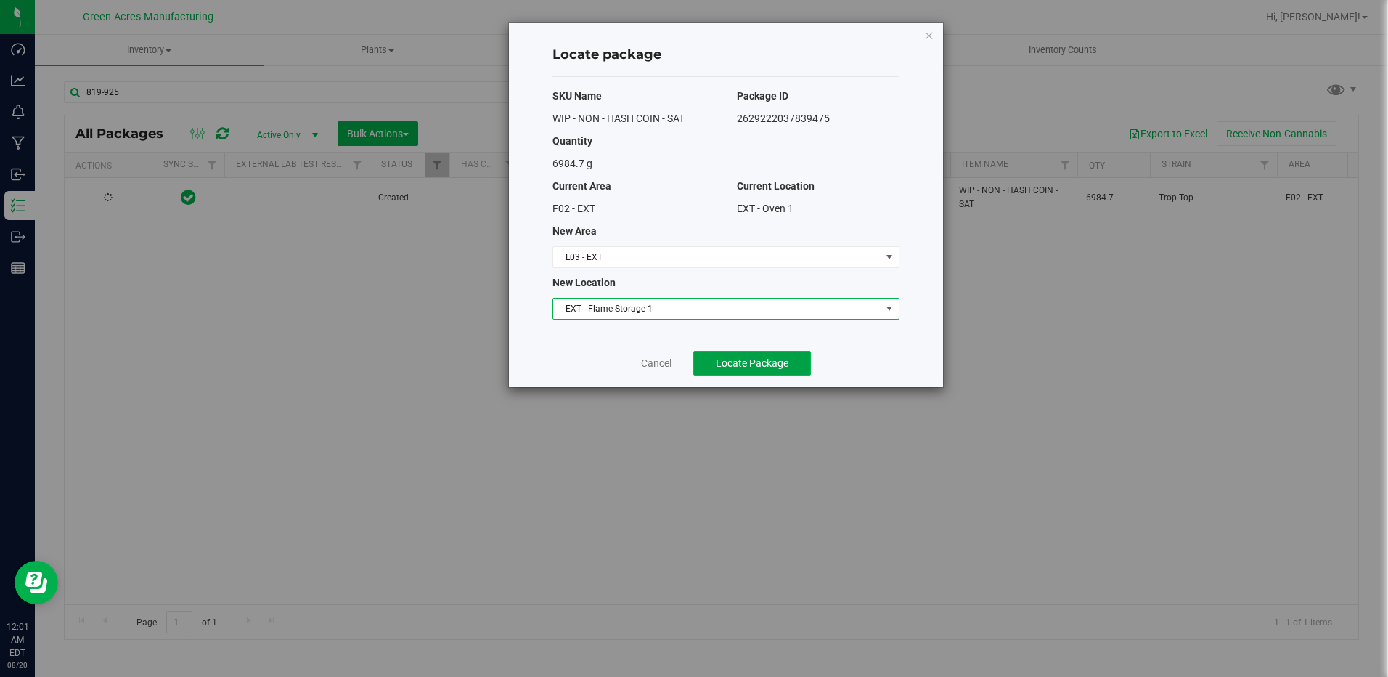
click at [745, 366] on span "Locate Package" at bounding box center [752, 363] width 73 height 12
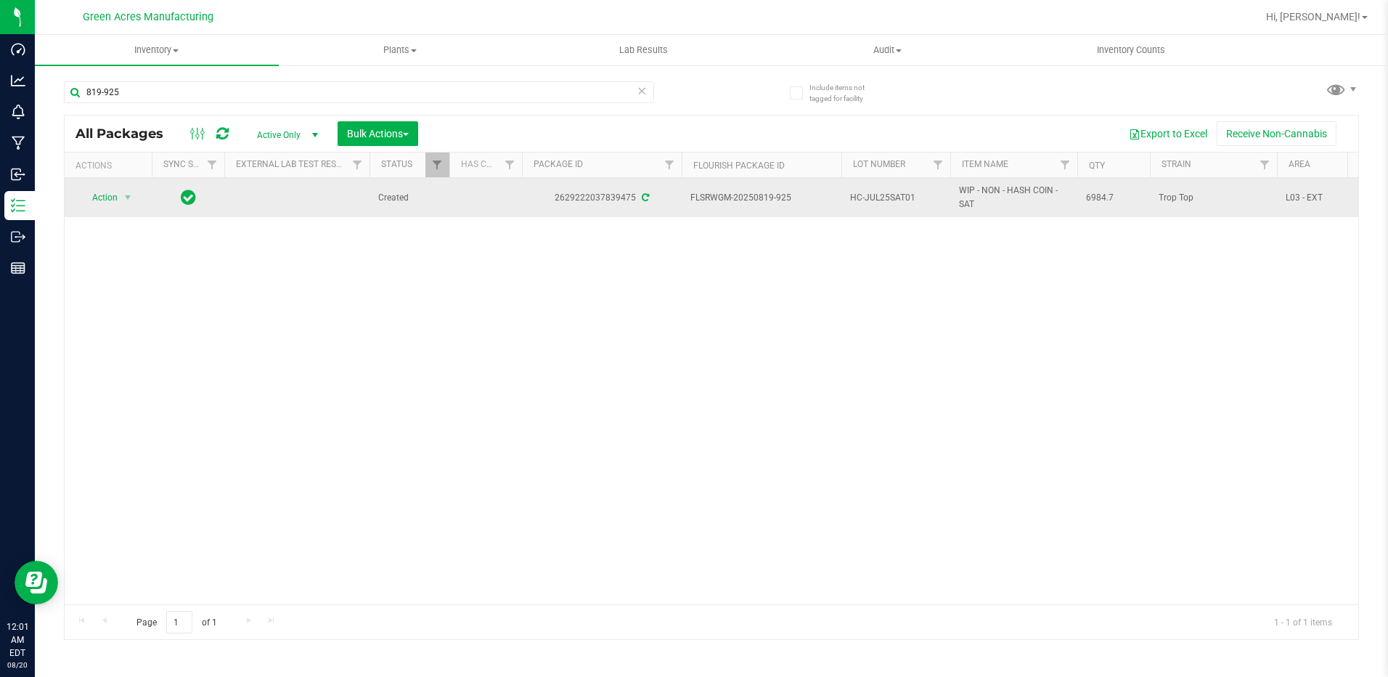
click at [850, 195] on span "HC-JUL25SAT01" at bounding box center [896, 198] width 92 height 14
drag, startPoint x: 924, startPoint y: 198, endPoint x: 829, endPoint y: 197, distance: 95.9
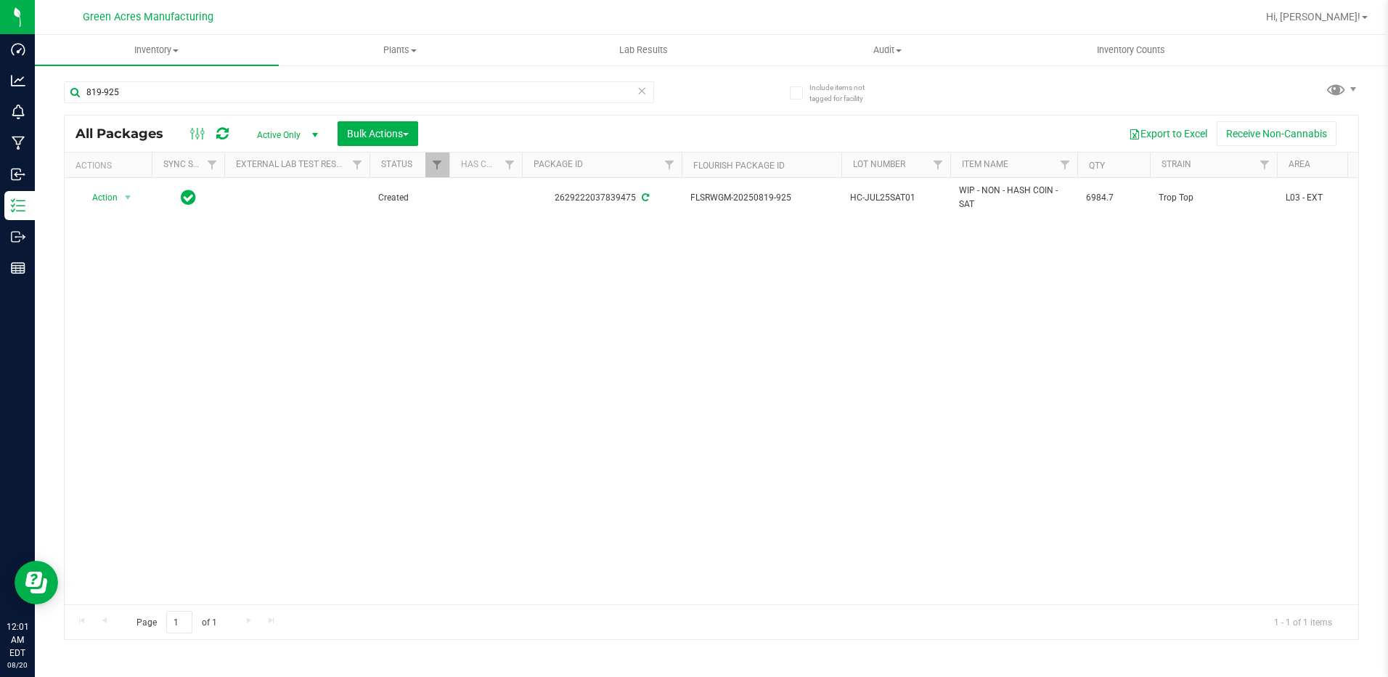
drag, startPoint x: 832, startPoint y: 342, endPoint x: 838, endPoint y: 295, distance: 47.6
click at [831, 338] on div "Action Action Adjust qty Create package Edit attributes Global inventory Locate…" at bounding box center [712, 391] width 1294 height 426
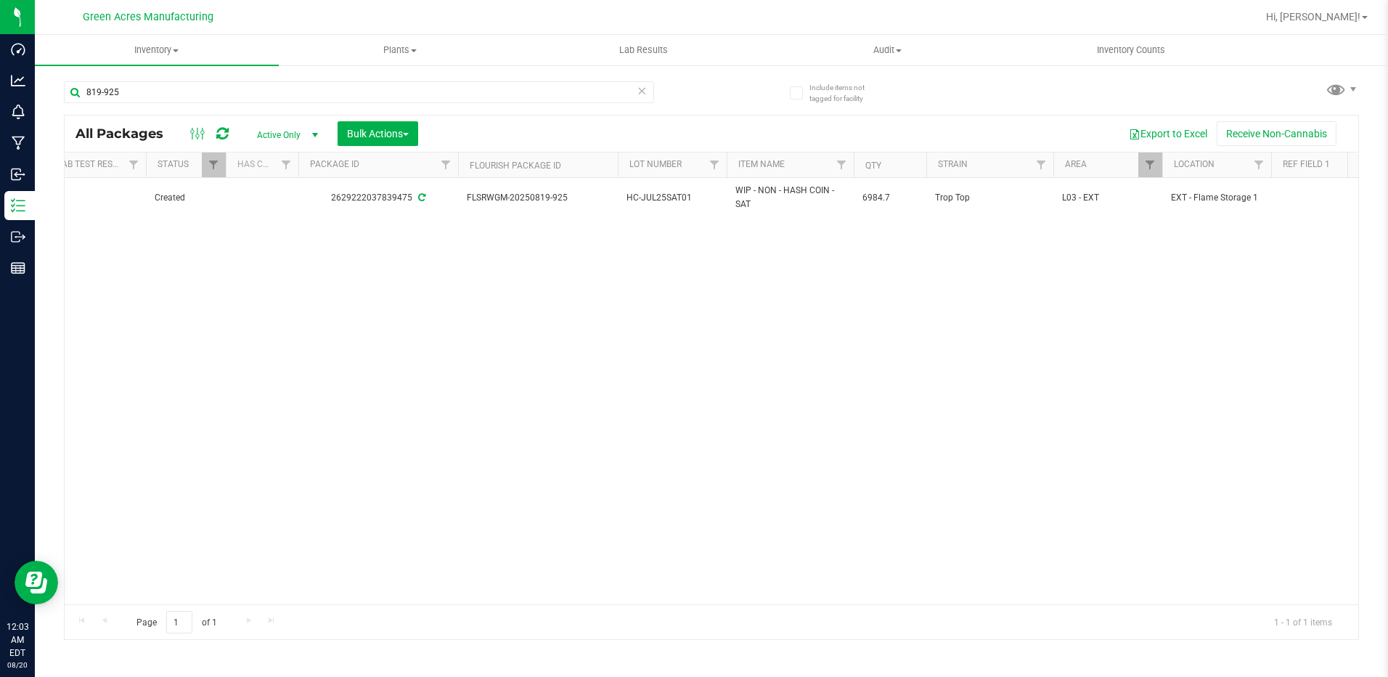
scroll to position [0, 228]
drag, startPoint x: 389, startPoint y: 593, endPoint x: 334, endPoint y: 603, distance: 56.1
click at [336, 603] on div "Action Action Adjust qty Create package Edit attributes Global inventory Locate…" at bounding box center [712, 391] width 1294 height 426
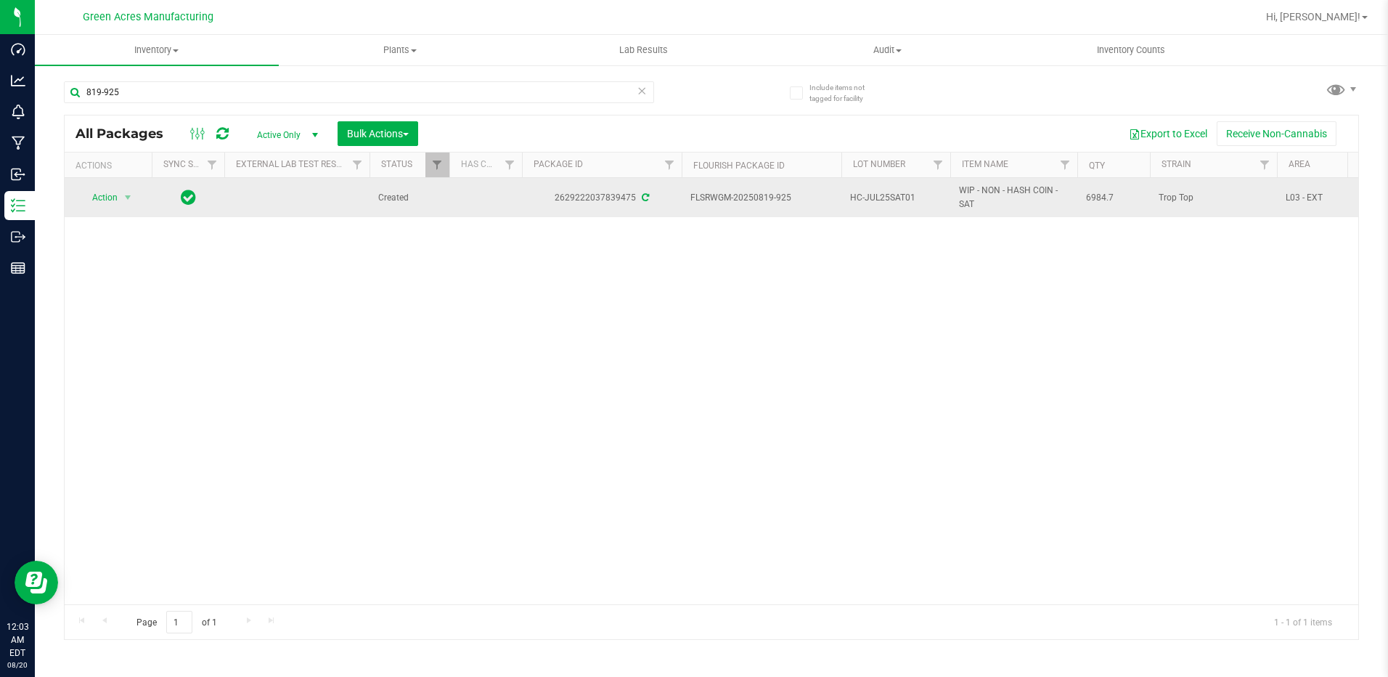
click at [87, 198] on span "Action" at bounding box center [98, 197] width 39 height 20
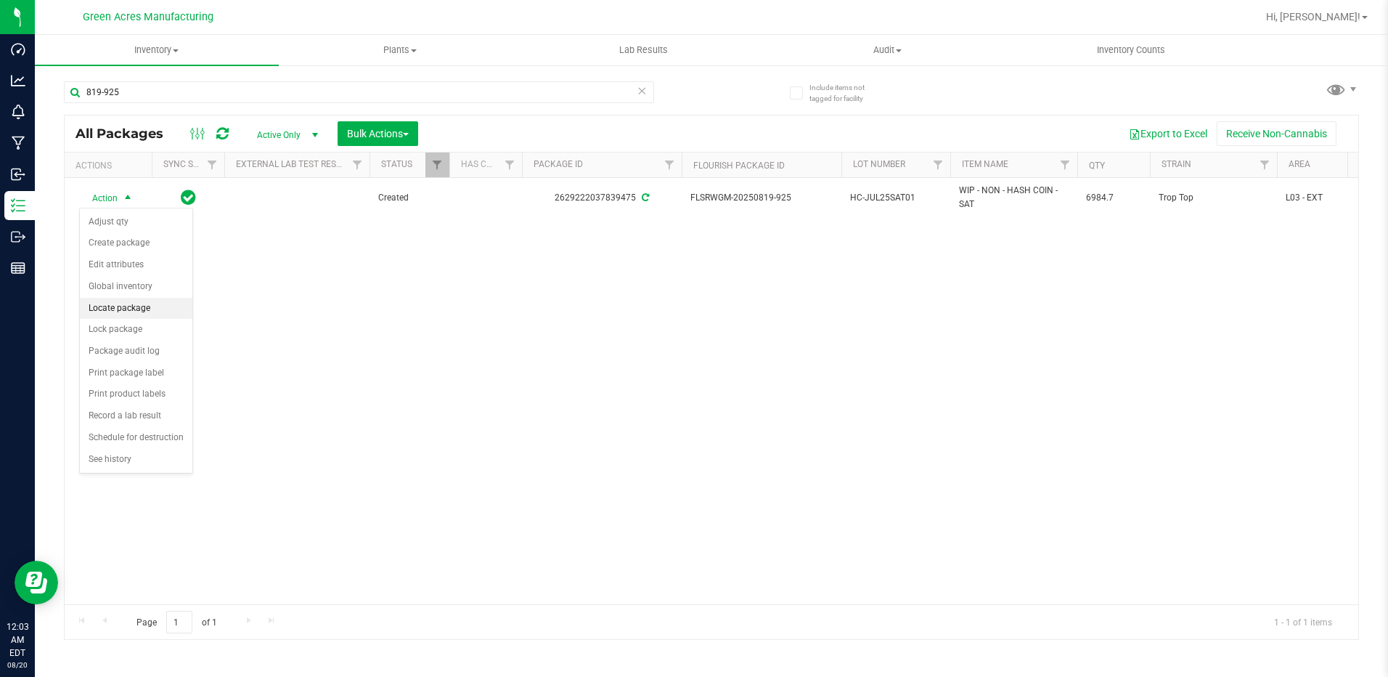
click at [109, 305] on li "Locate package" at bounding box center [136, 309] width 113 height 22
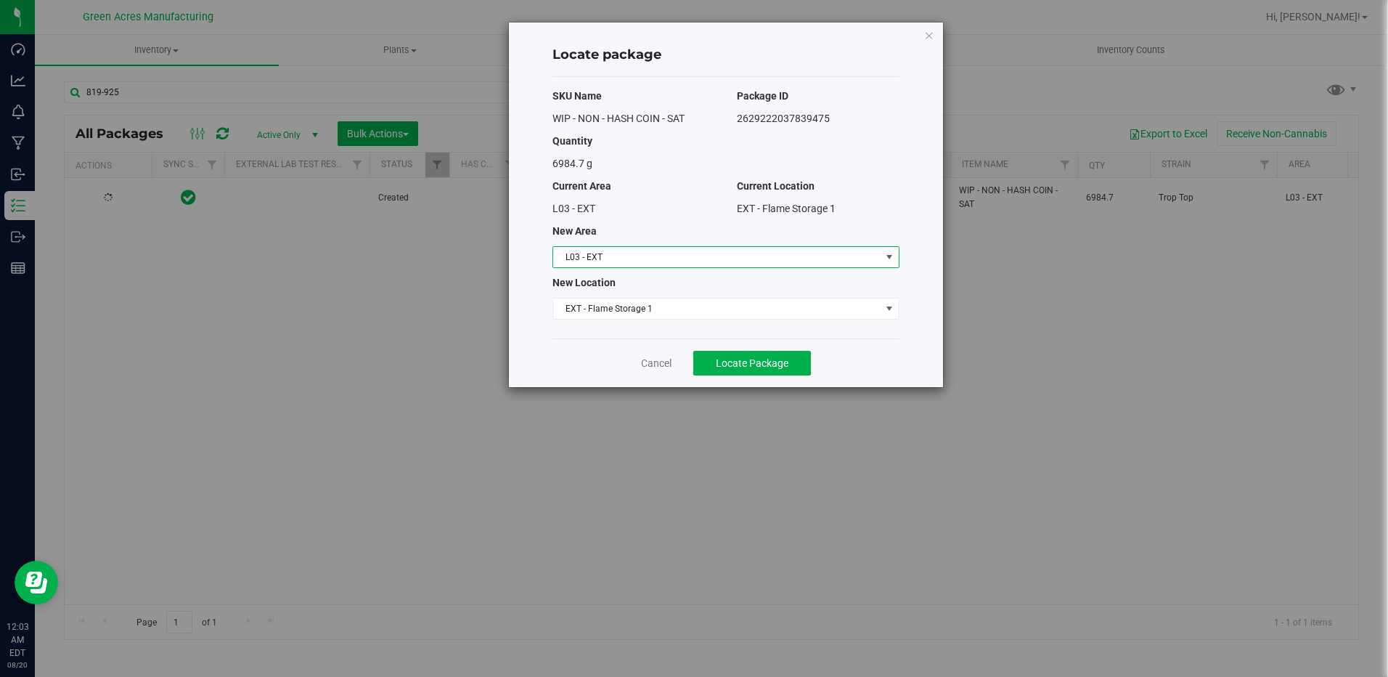
click at [615, 256] on span "L03 - EXT" at bounding box center [717, 257] width 328 height 20
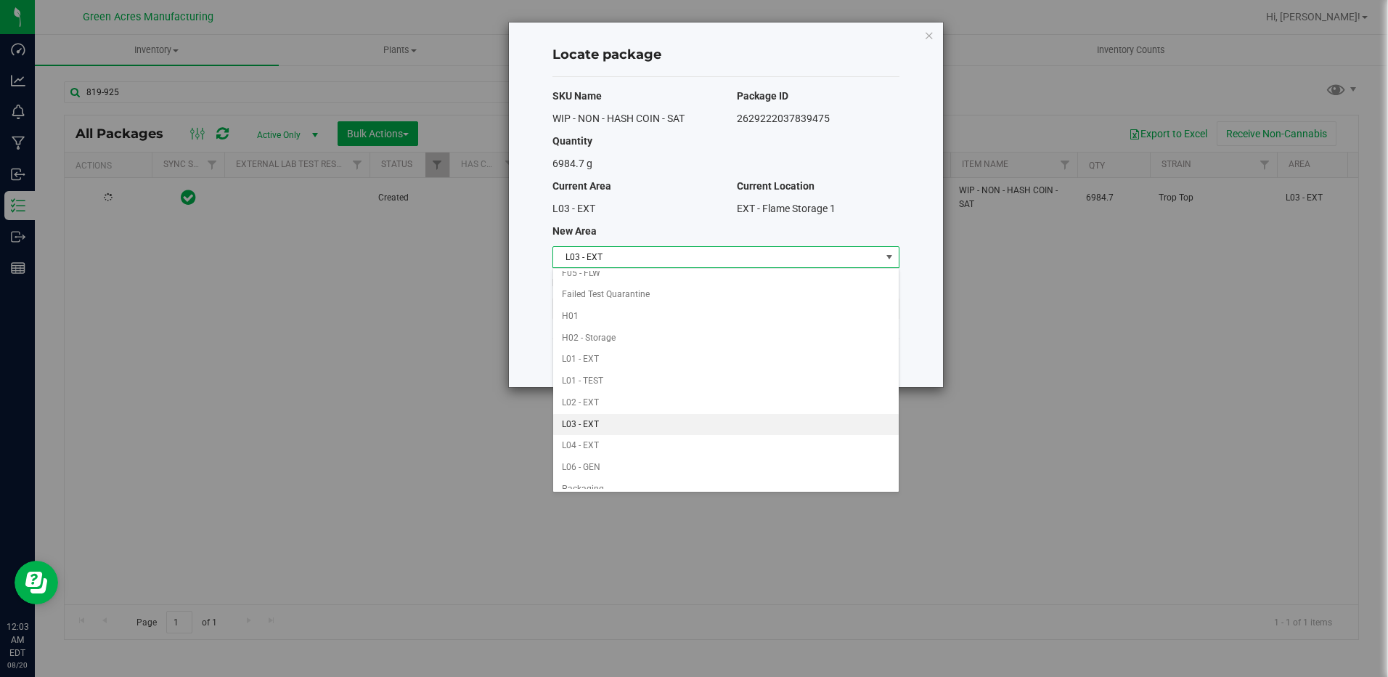
scroll to position [202, 0]
click at [590, 337] on li "H02 - Storage" at bounding box center [726, 339] width 346 height 22
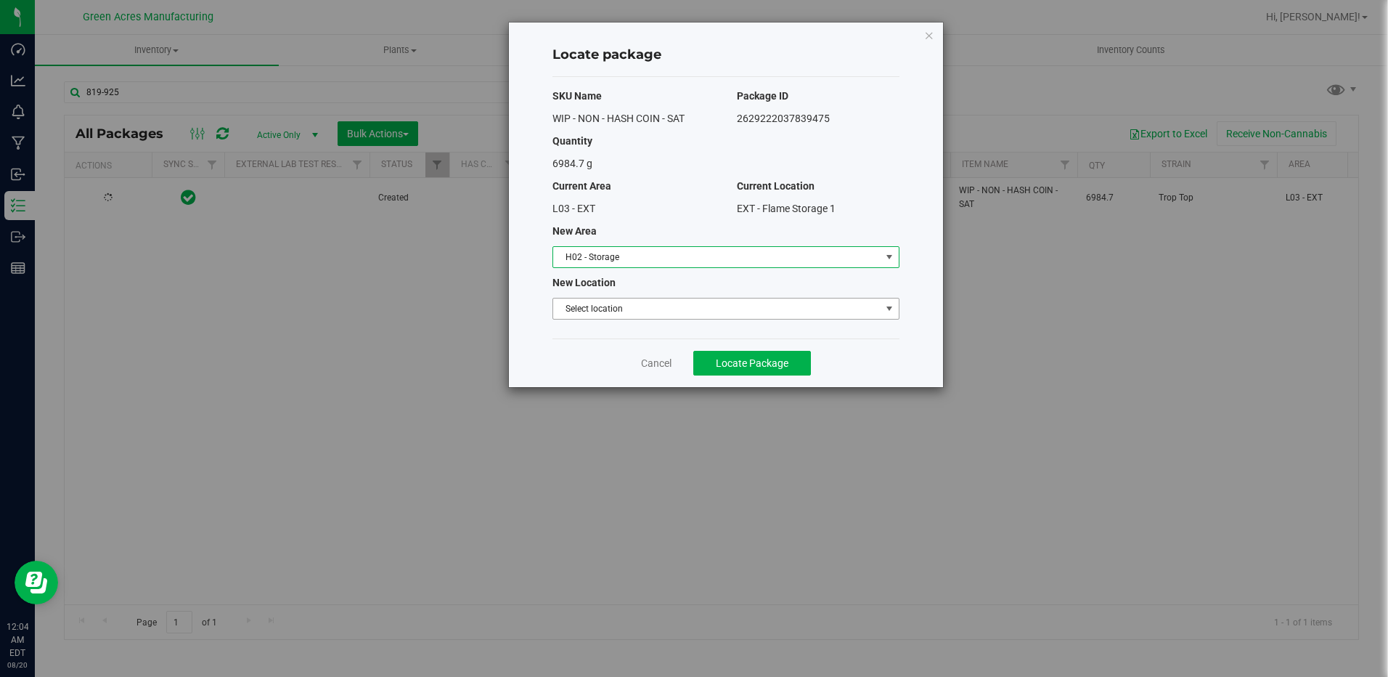
click at [664, 309] on span "Select location" at bounding box center [717, 308] width 328 height 20
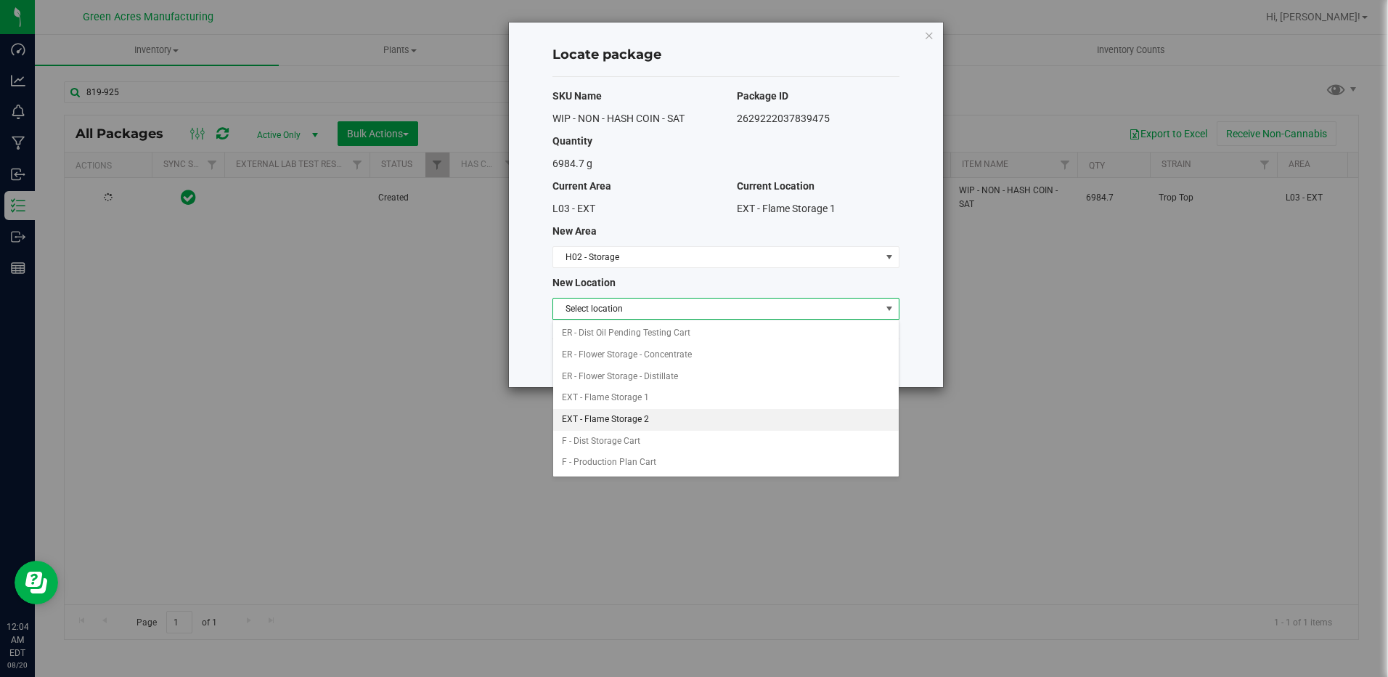
click at [663, 418] on li "EXT - Flame Storage 2" at bounding box center [726, 420] width 346 height 22
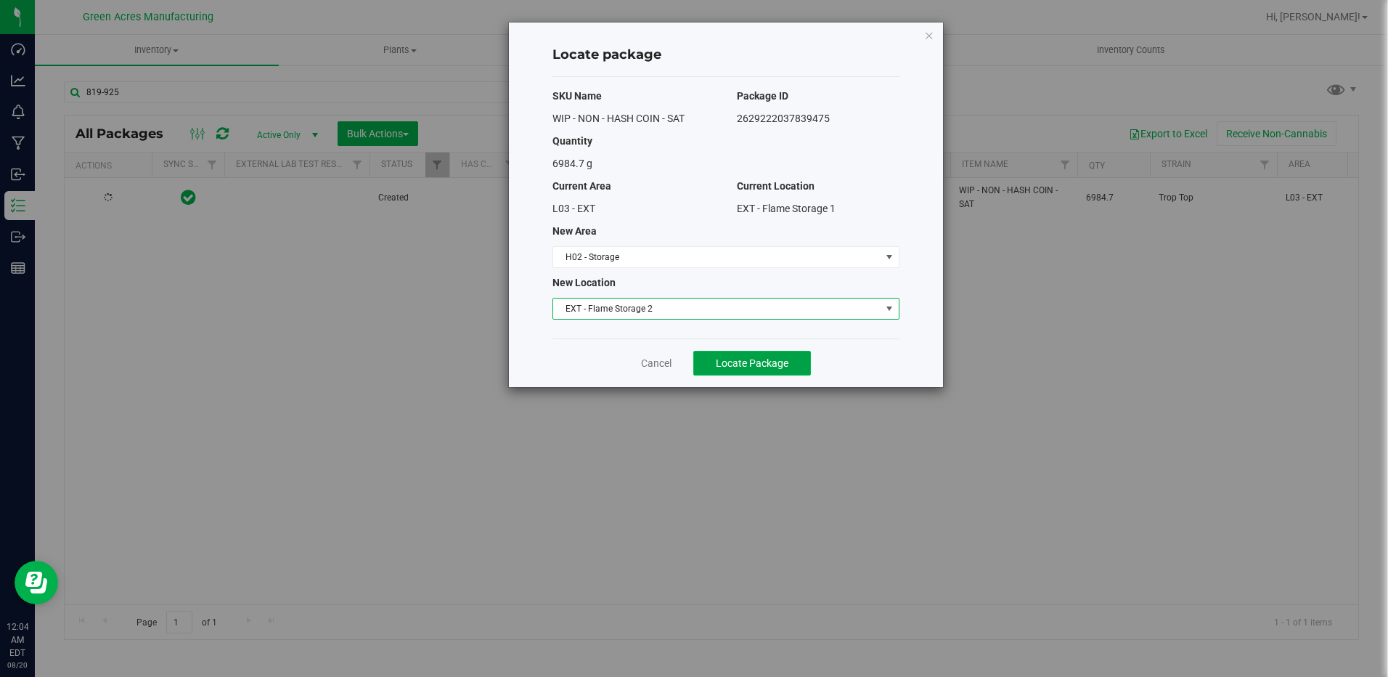
click at [755, 360] on span "Locate Package" at bounding box center [752, 363] width 73 height 12
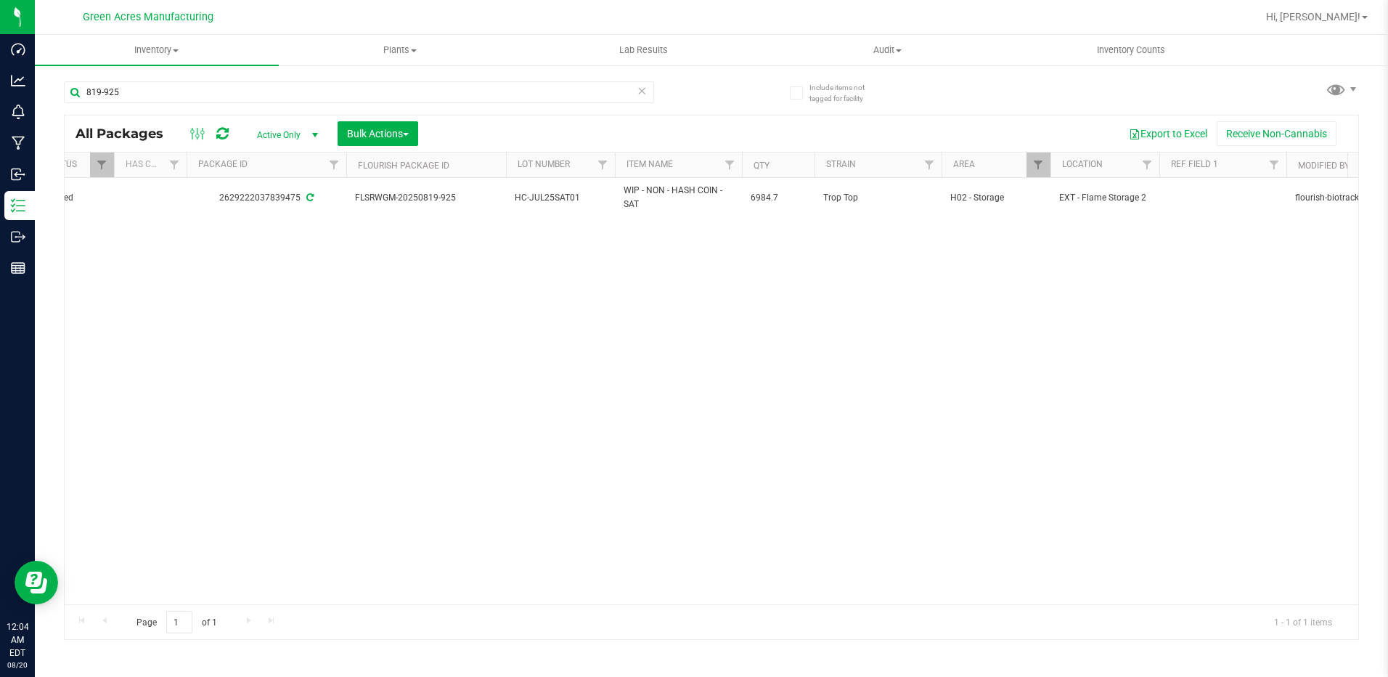
scroll to position [0, 340]
